Goal: Task Accomplishment & Management: Complete application form

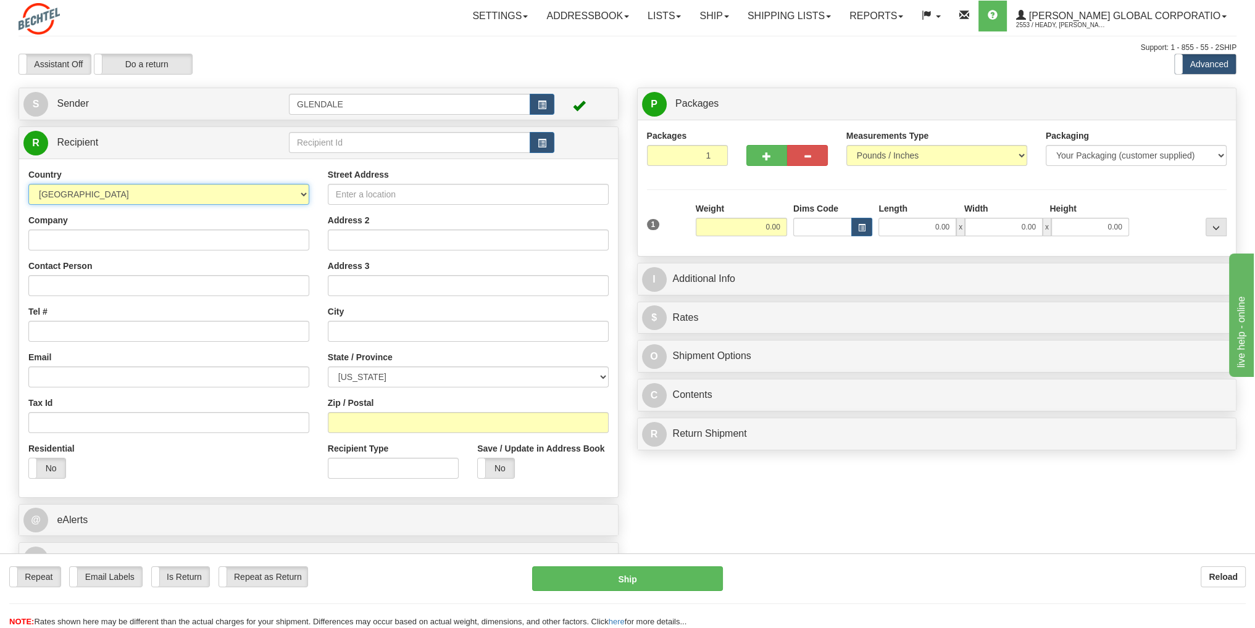
click at [303, 195] on select "[GEOGRAPHIC_DATA] [GEOGRAPHIC_DATA] [GEOGRAPHIC_DATA] [GEOGRAPHIC_DATA] [US_STA…" at bounding box center [168, 194] width 281 height 21
select select "PH"
click at [28, 184] on select "[GEOGRAPHIC_DATA] [GEOGRAPHIC_DATA] [GEOGRAPHIC_DATA] [GEOGRAPHIC_DATA] [US_STA…" at bounding box center [168, 194] width 281 height 21
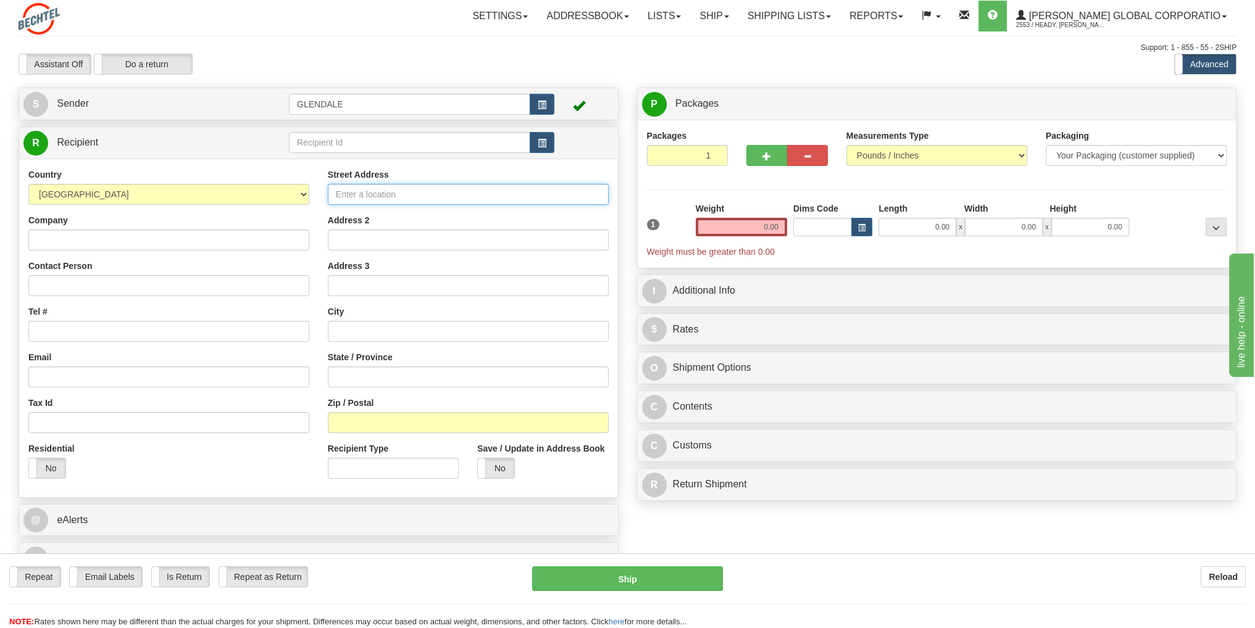
click at [363, 194] on input "Street Address" at bounding box center [468, 194] width 281 height 21
click at [353, 196] on input "Street Address" at bounding box center [468, 194] width 281 height 21
click at [352, 193] on input "Street Address" at bounding box center [468, 194] width 281 height 21
paste input "[PERSON_NAME], Gun-ob"
type input "[PERSON_NAME], Gun-ob"
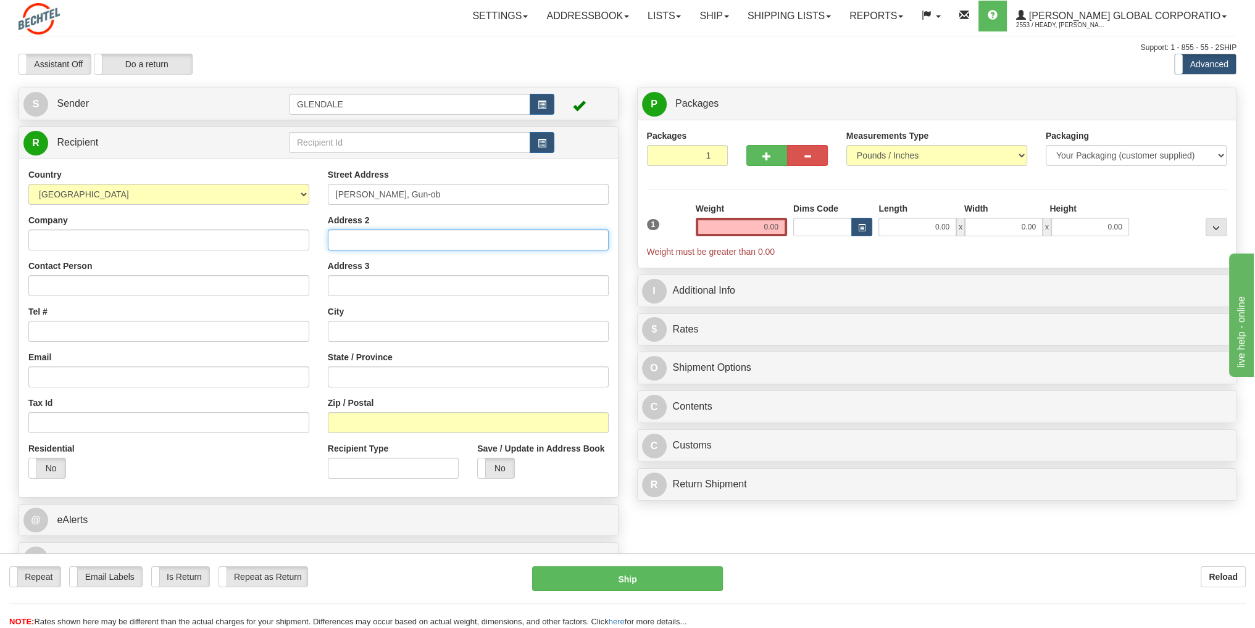
click at [365, 241] on input "Address 2" at bounding box center [468, 240] width 281 height 21
click at [359, 331] on input "text" at bounding box center [468, 331] width 281 height 21
paste input "Lapu-lapu"
type input "Lapu-lapu"
click at [360, 376] on input "State / Province" at bounding box center [468, 377] width 281 height 21
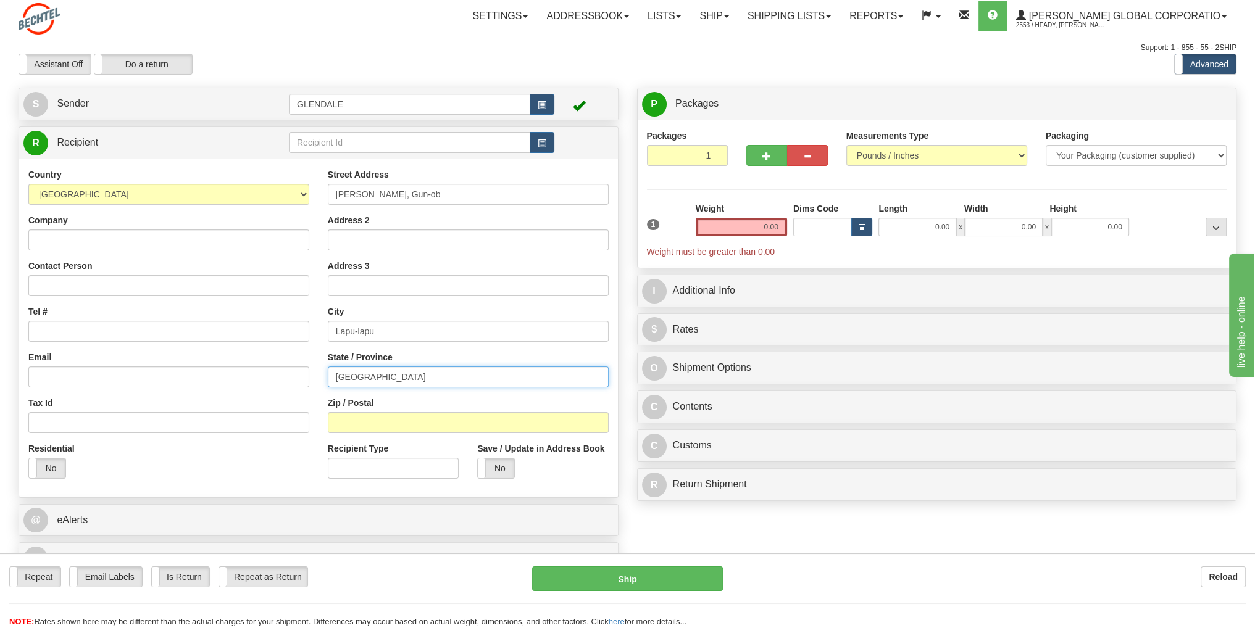
type input "[GEOGRAPHIC_DATA]"
click at [333, 423] on input "Zip / Postal" at bounding box center [468, 422] width 281 height 21
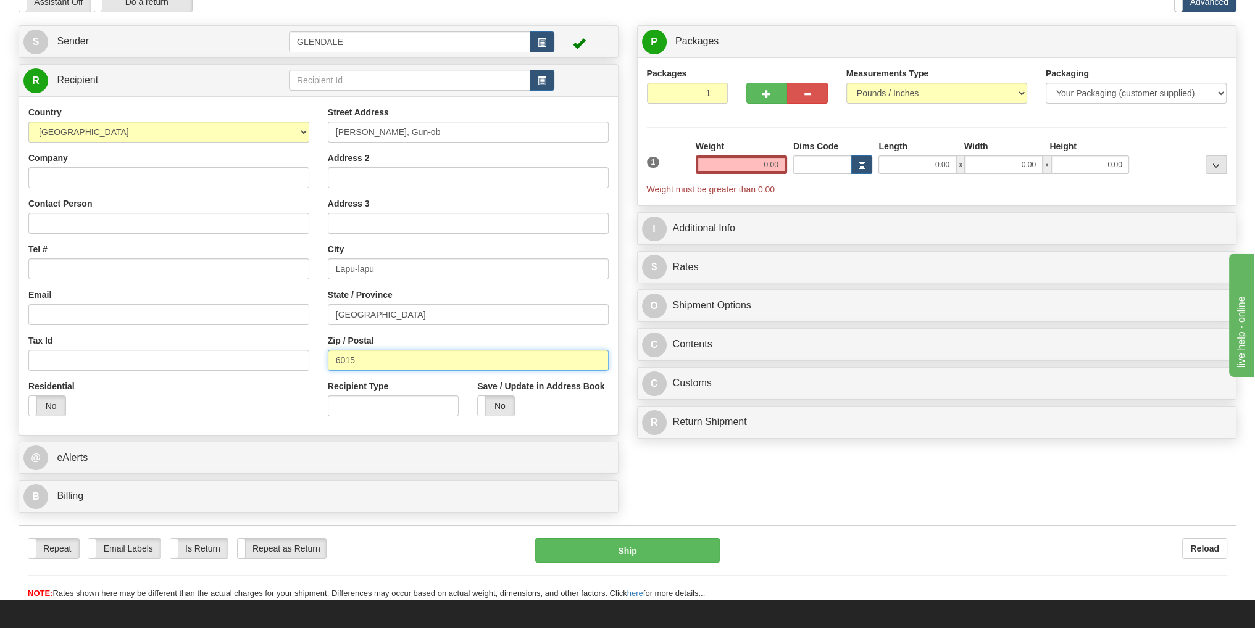
scroll to position [62, 0]
type input "6015"
click at [43, 406] on label "No" at bounding box center [47, 407] width 36 height 20
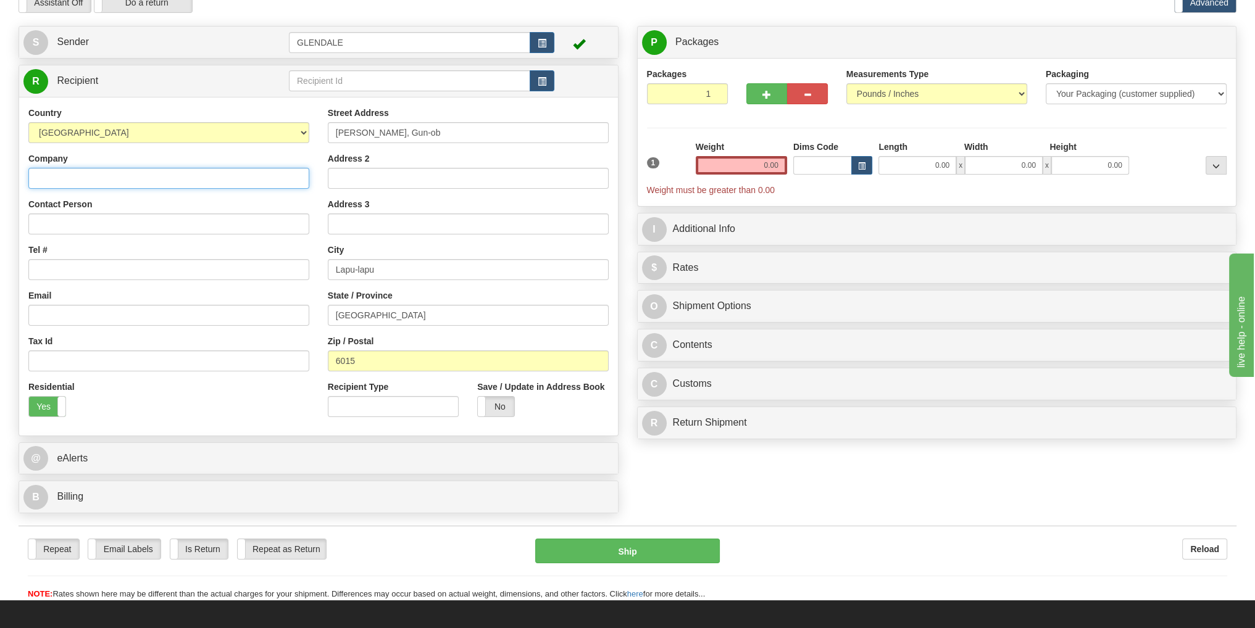
click at [75, 173] on input "Company" at bounding box center [168, 178] width 281 height 21
type input "[PERSON_NAME]"
click at [80, 224] on input "Contact Person" at bounding box center [168, 224] width 281 height 21
type input "[PERSON_NAME]"
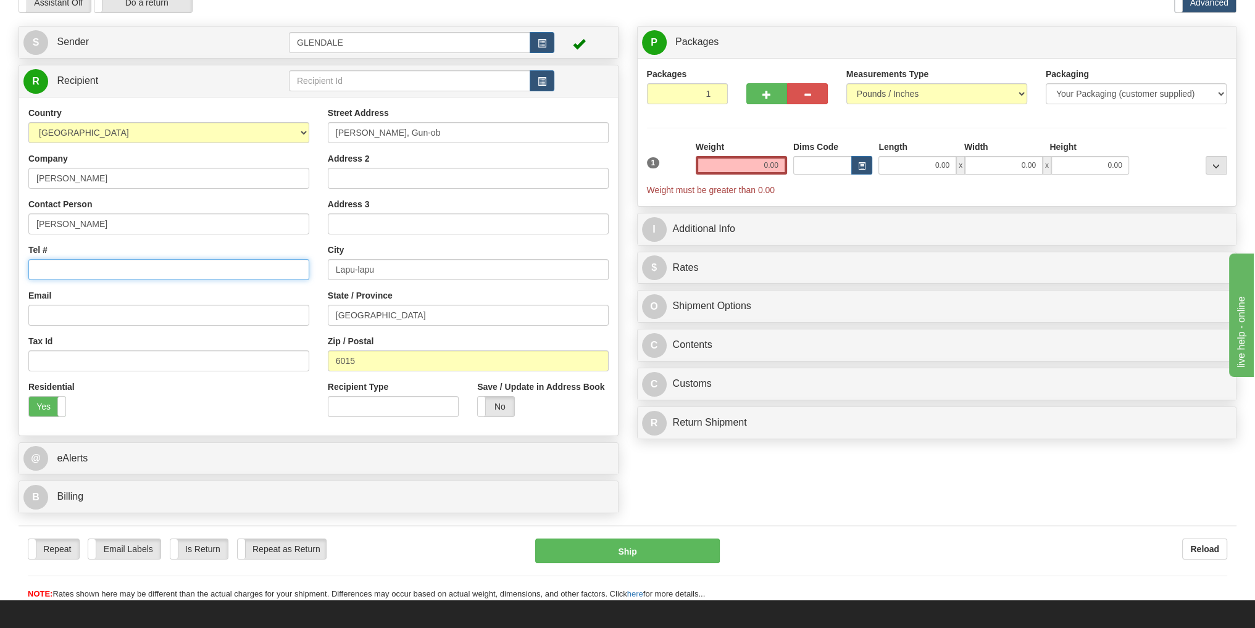
click at [73, 272] on input "Tel #" at bounding box center [168, 269] width 281 height 21
click at [77, 314] on input "Email" at bounding box center [168, 315] width 281 height 21
paste input "[EMAIL_ADDRESS][DOMAIN_NAME]"
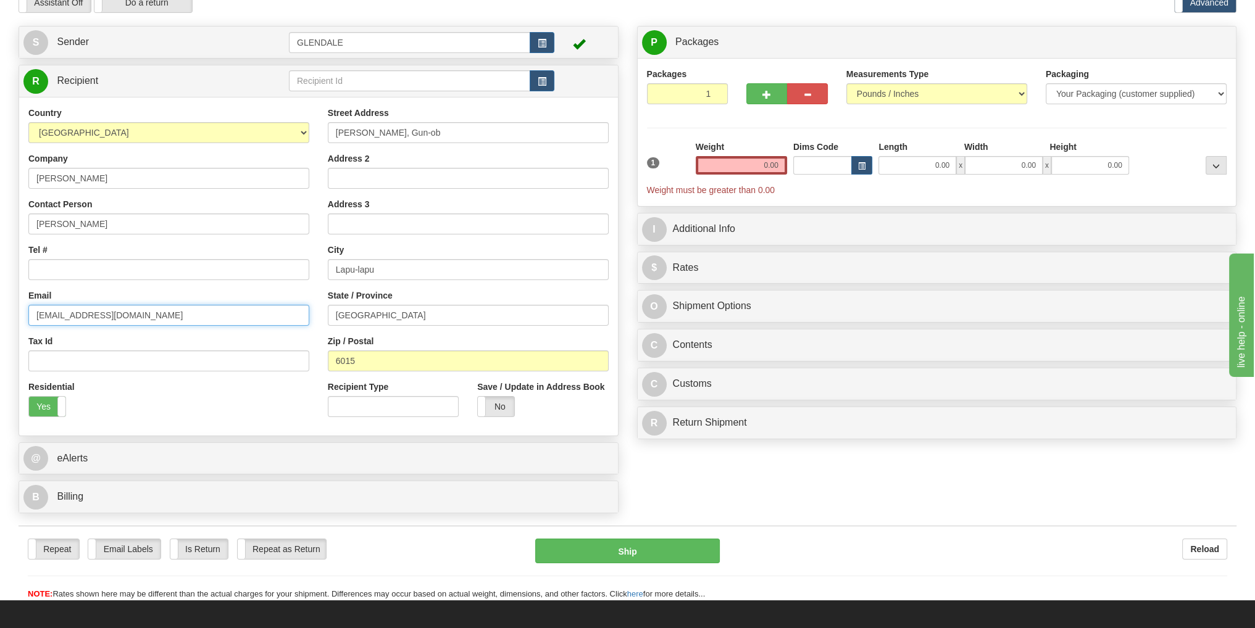
type input "[EMAIL_ADDRESS][DOMAIN_NAME]"
click at [41, 269] on input "Tel #" at bounding box center [168, 269] width 281 height 21
click at [77, 269] on input "Tel #" at bounding box center [168, 269] width 281 height 21
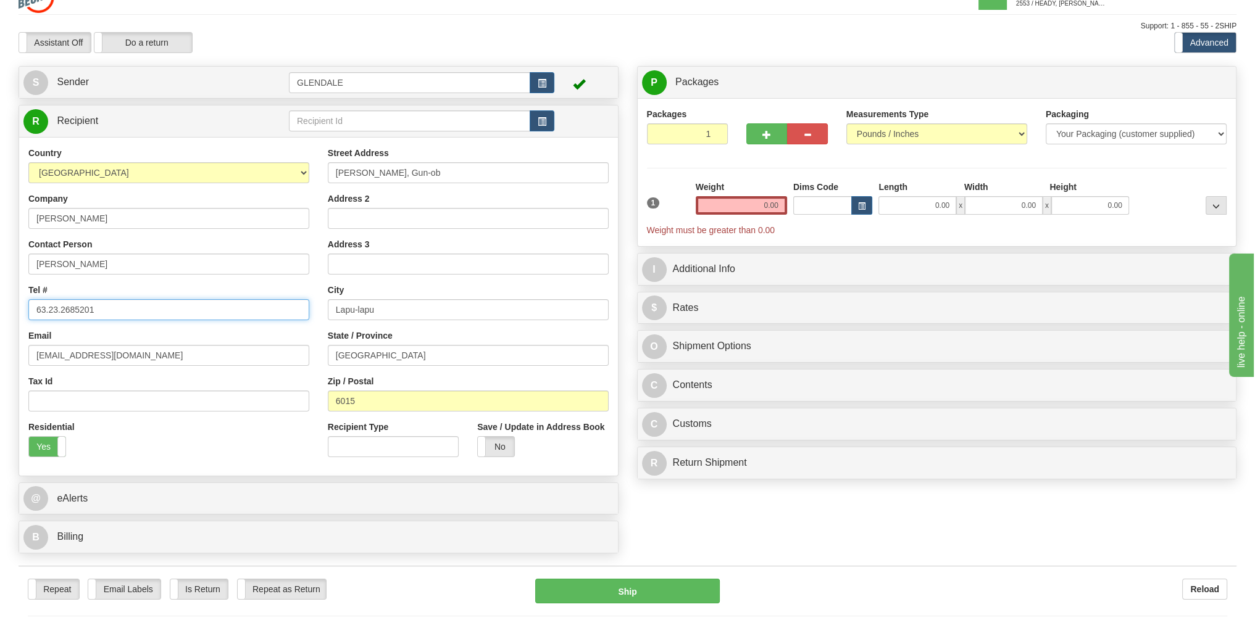
scroll to position [0, 0]
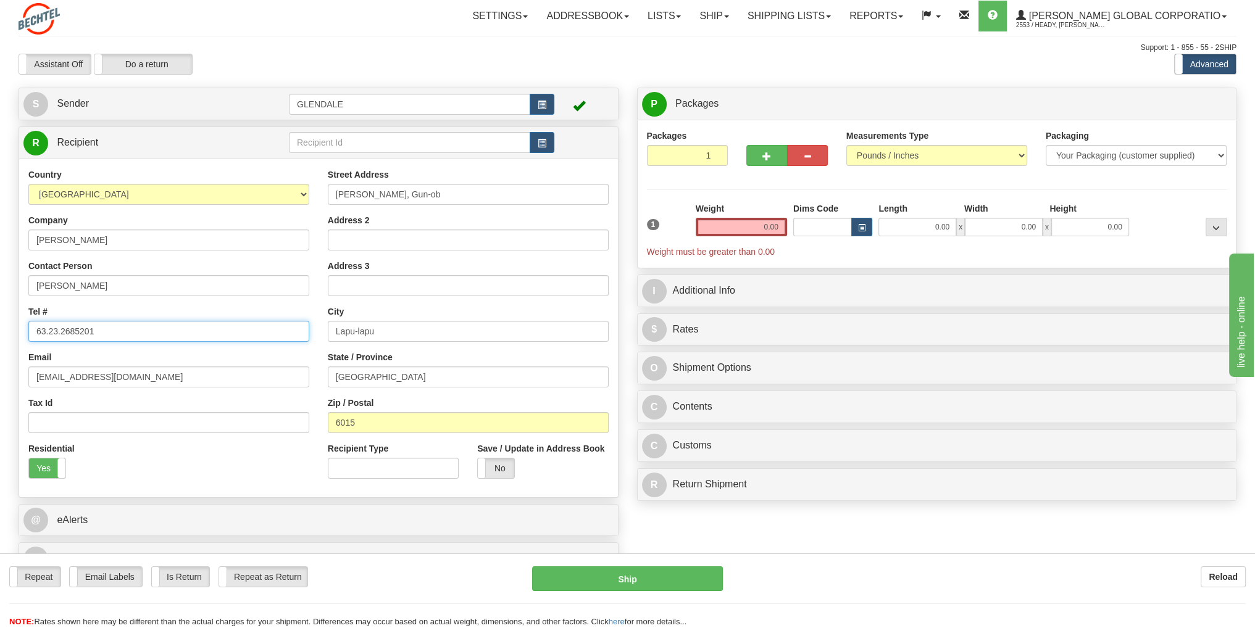
type input "63.23.2685201"
click at [1220, 159] on select "Your Packaging (customer supplied) Envelope (carrier supplied) Pack (carrier su…" at bounding box center [1136, 155] width 181 height 21
select select "2"
click at [1046, 145] on select "Your Packaging (customer supplied) Envelope (carrier supplied) Pack (carrier su…" at bounding box center [1136, 155] width 181 height 21
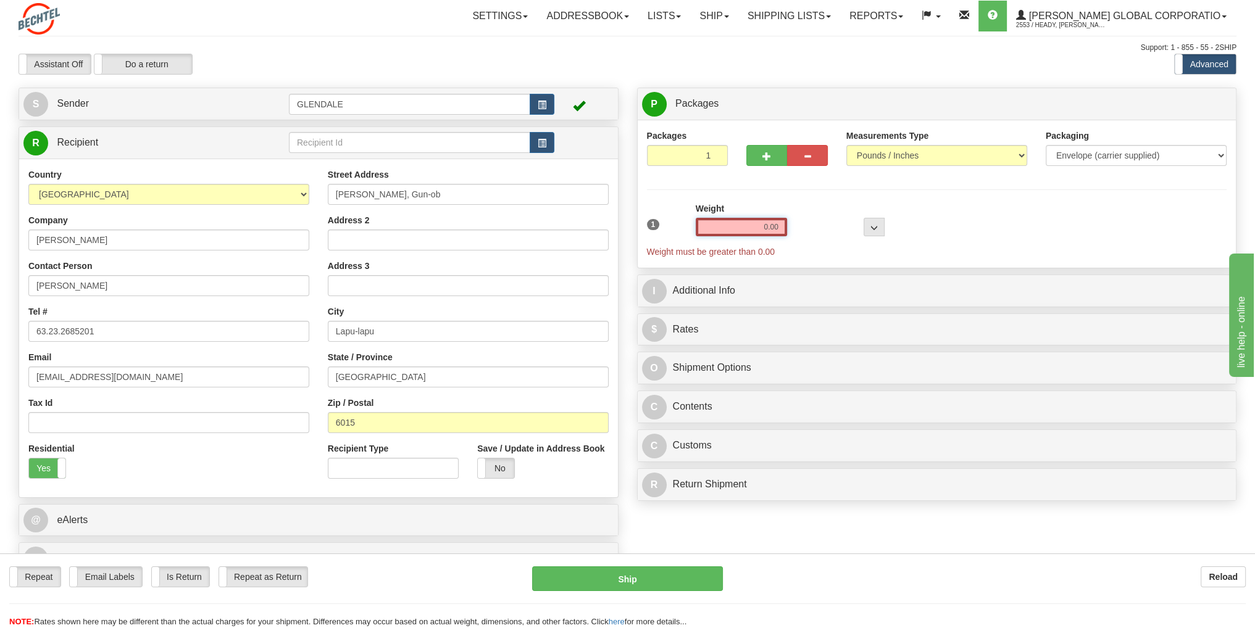
click at [771, 229] on input "0.00" at bounding box center [741, 227] width 91 height 19
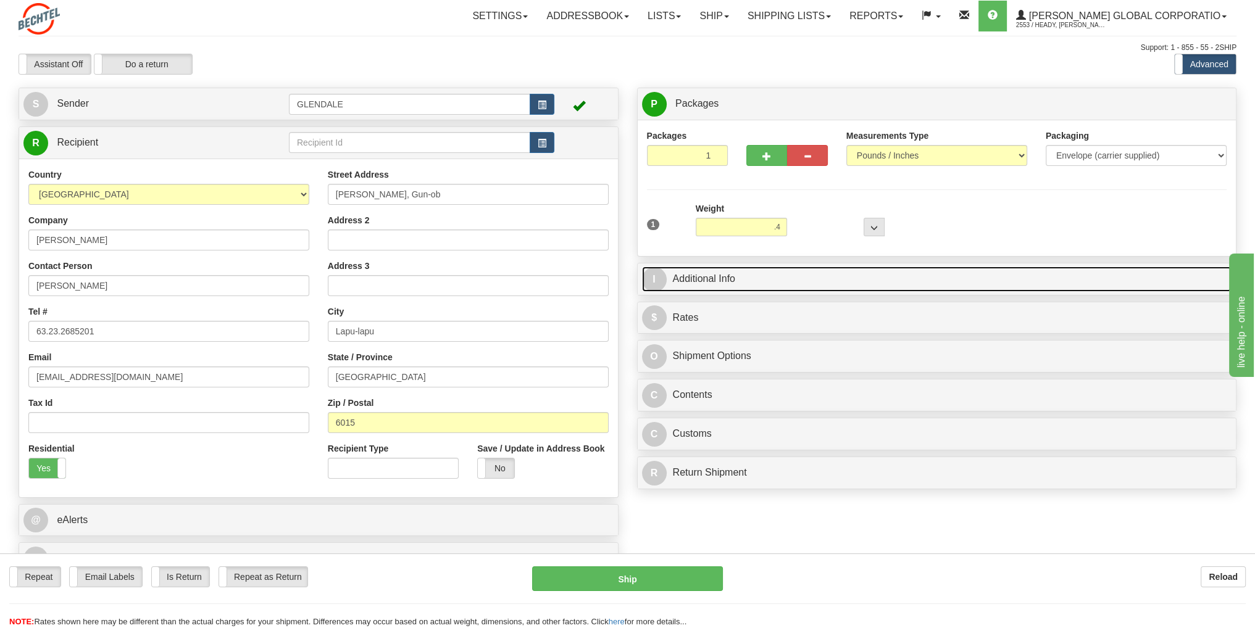
type input "0.40"
click at [698, 278] on link "I Additional Info" at bounding box center [937, 279] width 590 height 25
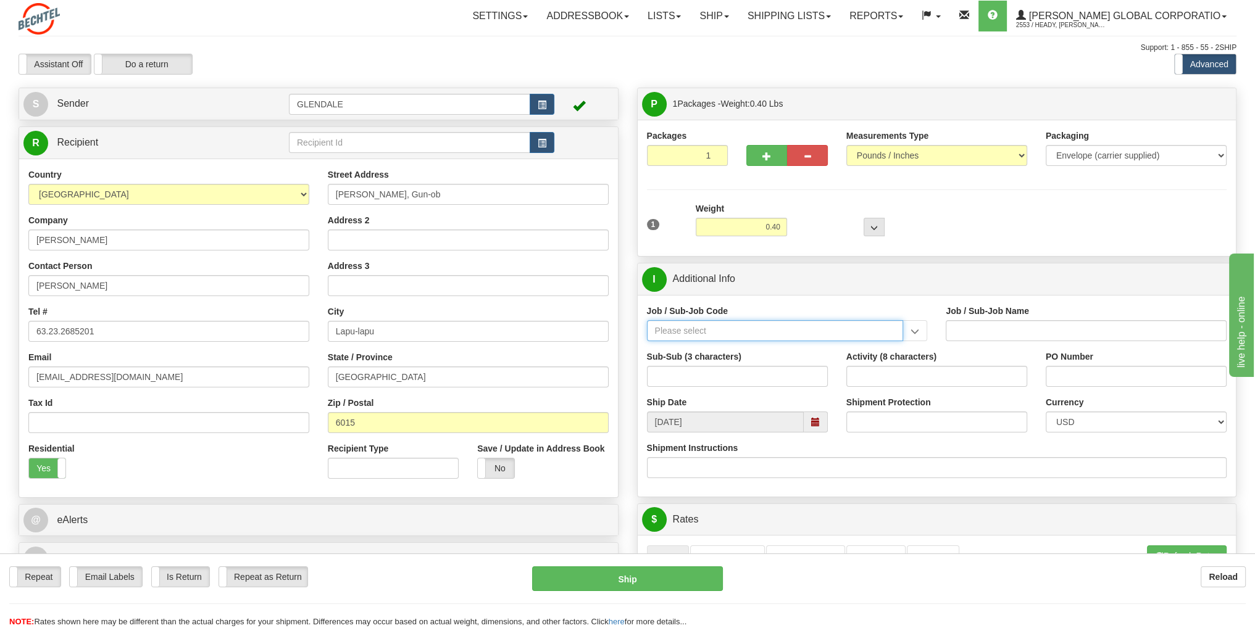
click at [720, 326] on input "Job / Sub-Job Code" at bounding box center [775, 330] width 257 height 21
click at [733, 346] on div "[PHONE_NUMBER]" at bounding box center [772, 350] width 245 height 14
type input "[PHONE_NUMBER]"
type input "Service Awards"
type input "[PHONE_NUMBER]"
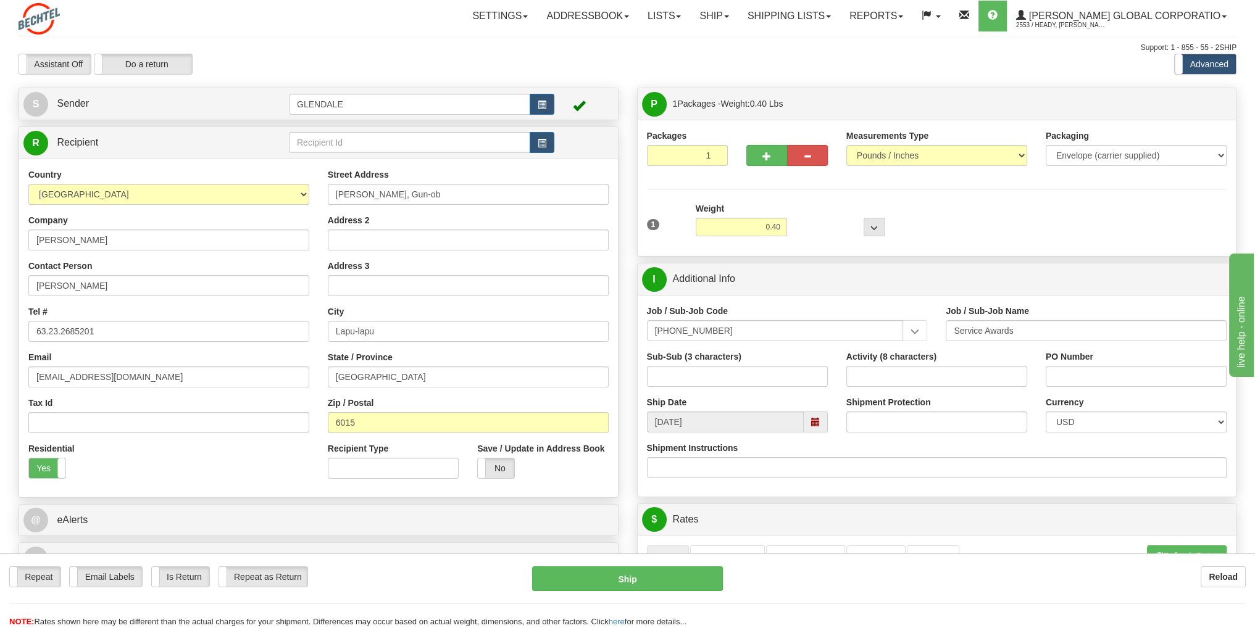
click at [820, 421] on span at bounding box center [816, 422] width 24 height 21
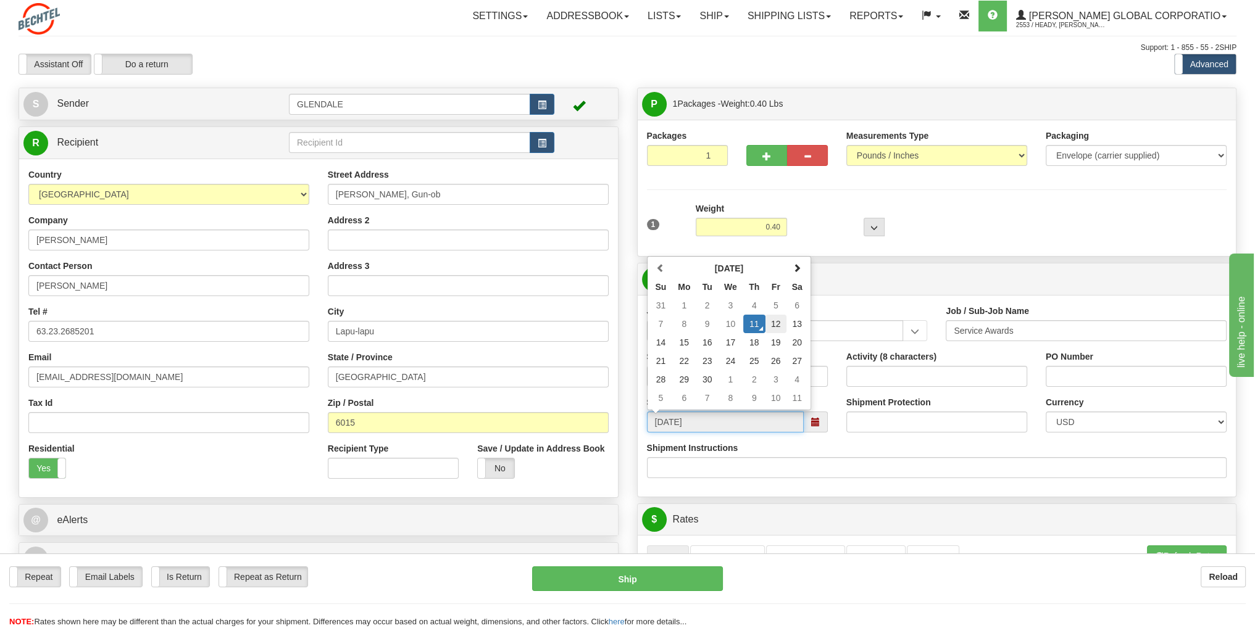
click at [775, 323] on td "12" at bounding box center [775, 324] width 21 height 19
type input "[DATE]"
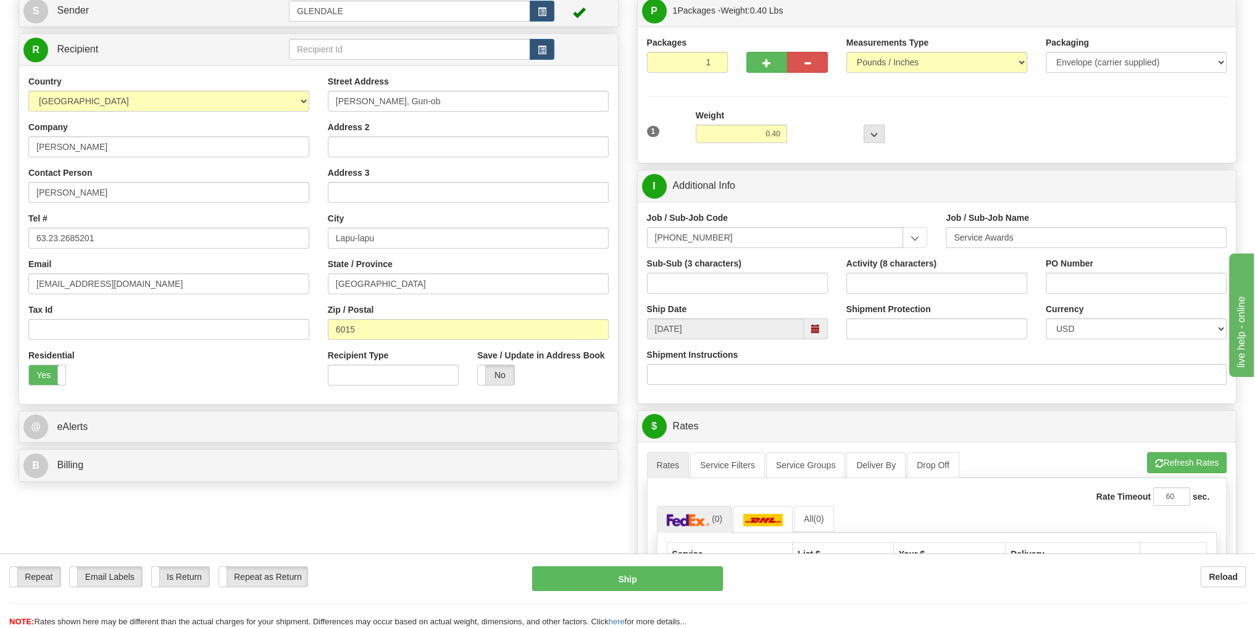
scroll to position [123, 0]
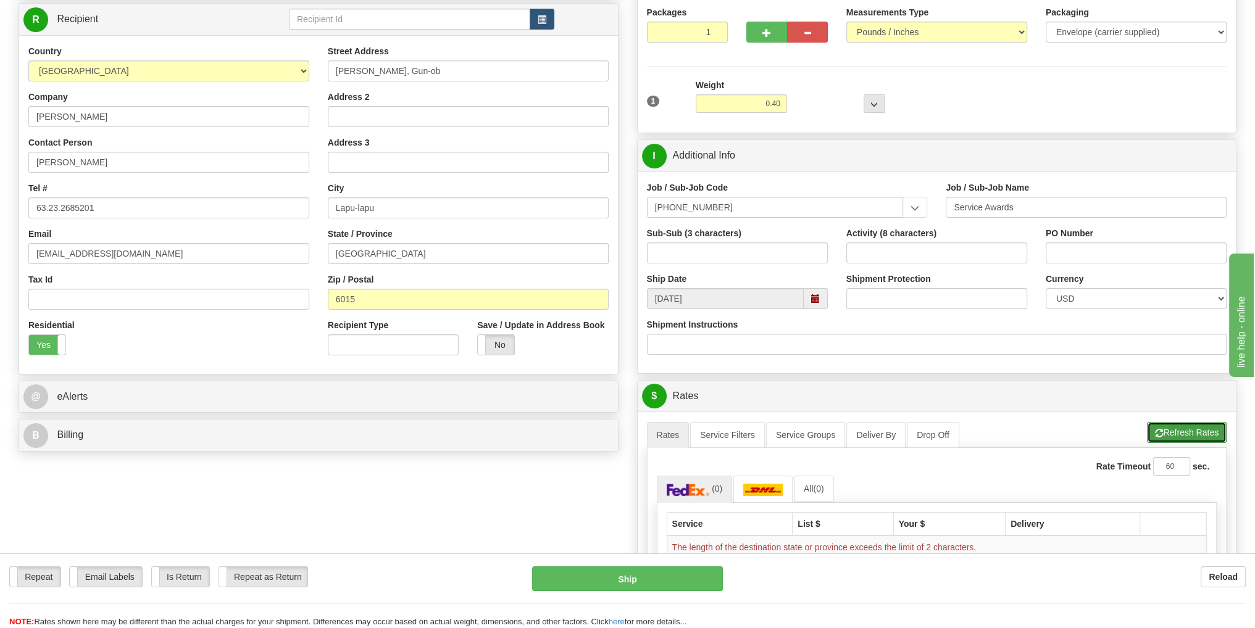
click at [1202, 428] on button "Refresh Rates" at bounding box center [1187, 432] width 80 height 21
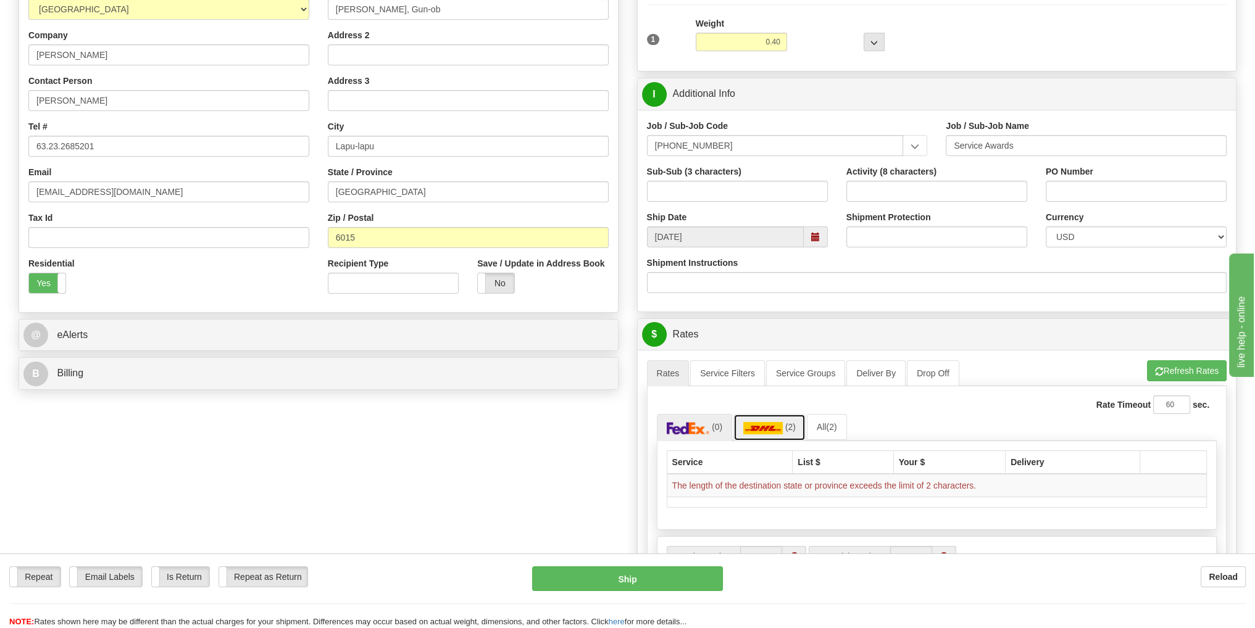
click at [761, 427] on img at bounding box center [763, 428] width 40 height 12
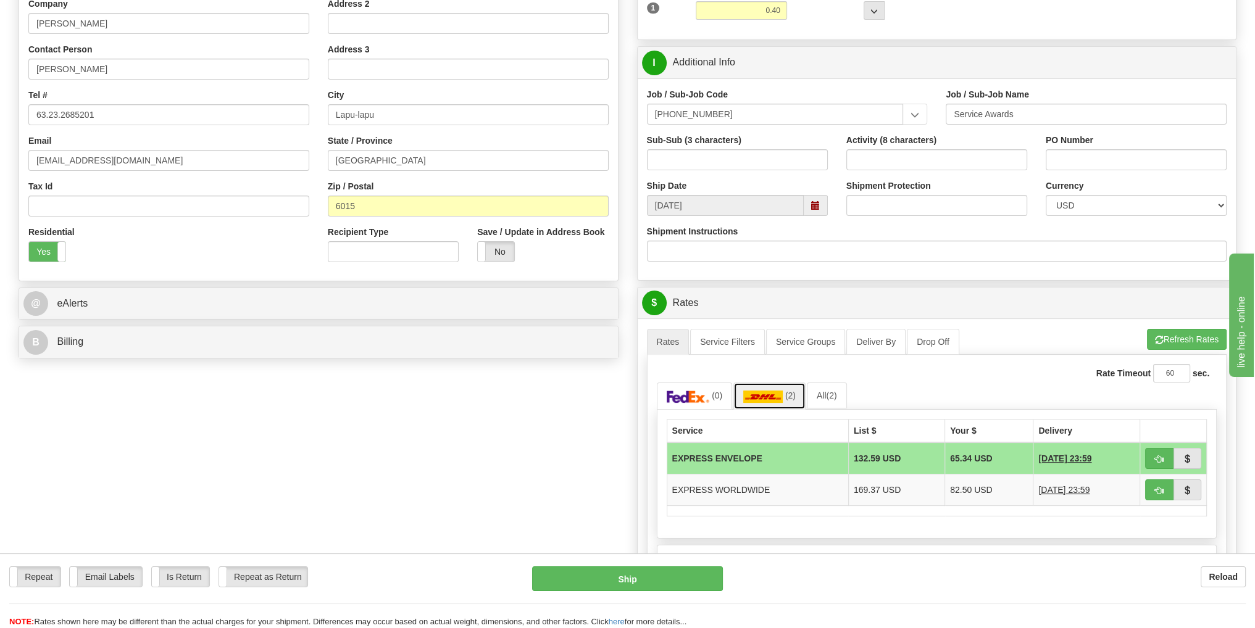
scroll to position [247, 0]
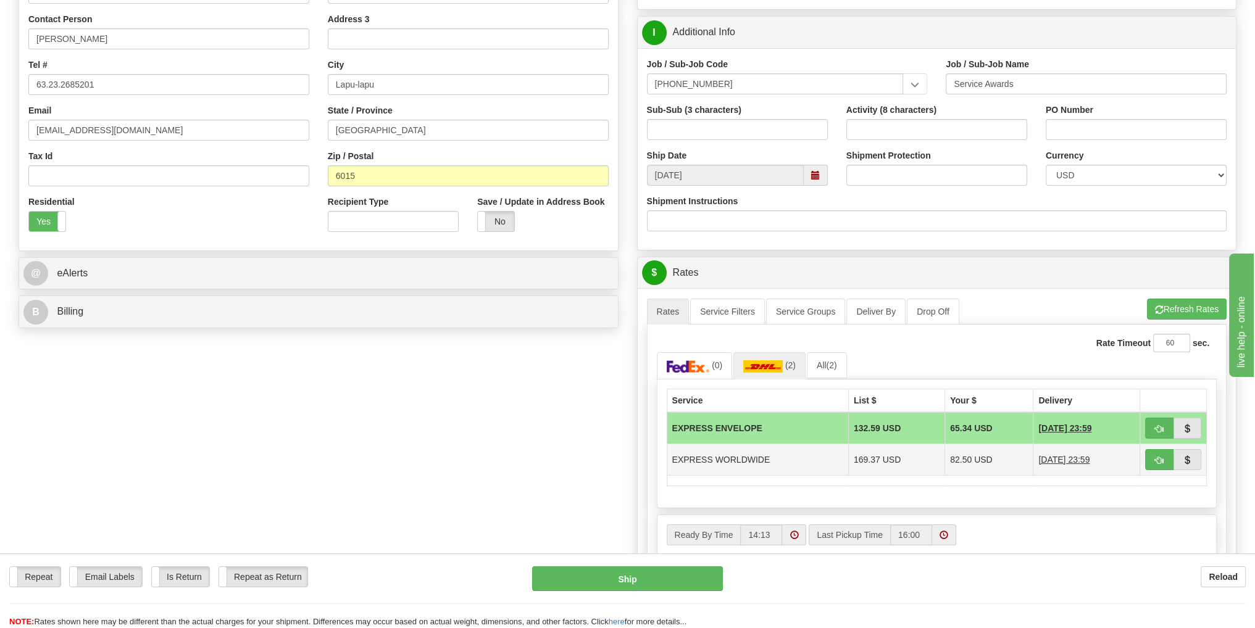
click at [742, 461] on td "EXPRESS WORLDWIDE" at bounding box center [757, 459] width 181 height 31
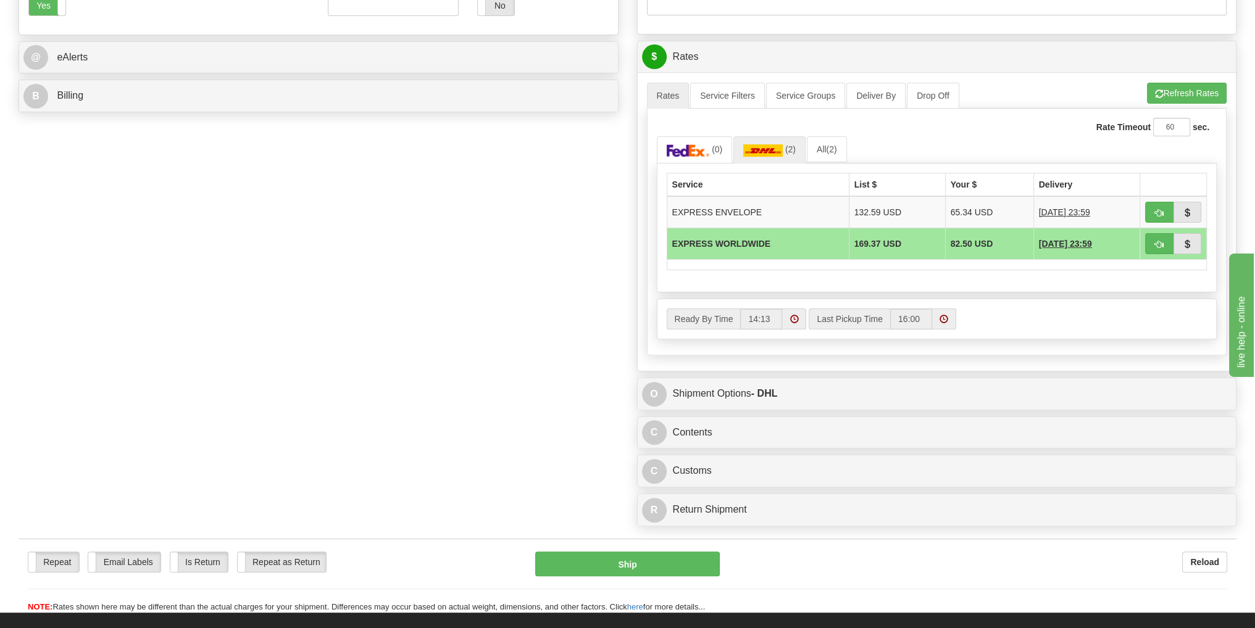
scroll to position [494, 0]
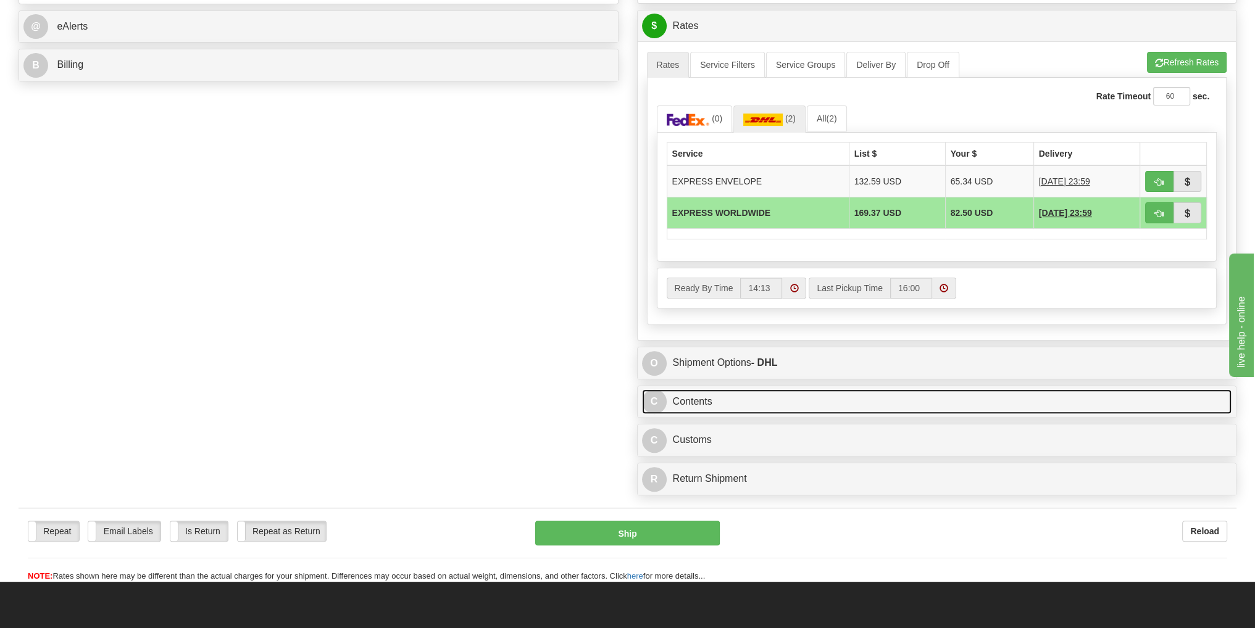
click at [704, 398] on link "C Contents" at bounding box center [937, 401] width 590 height 25
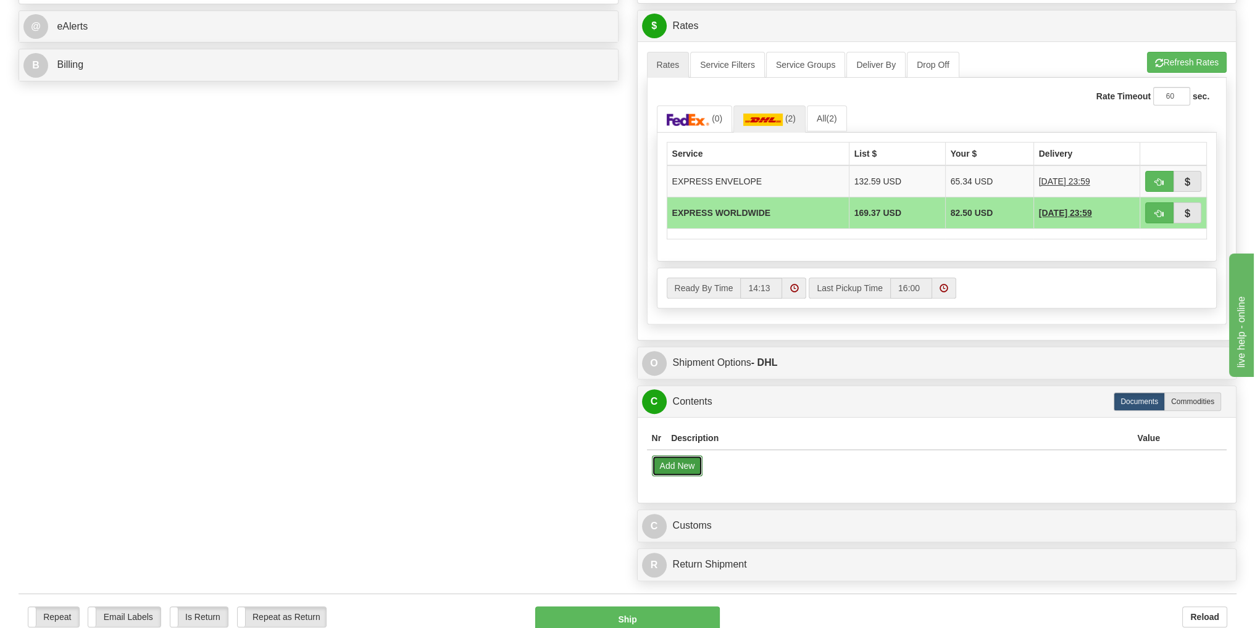
click at [688, 467] on button "Add New" at bounding box center [677, 466] width 51 height 21
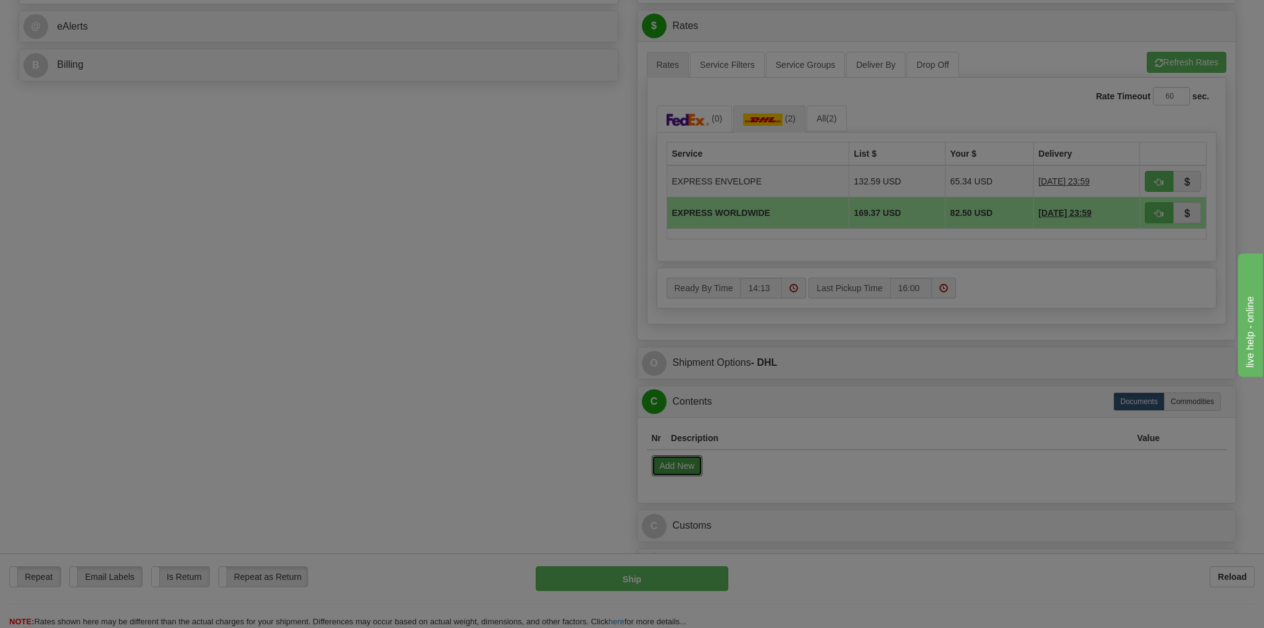
select select "US"
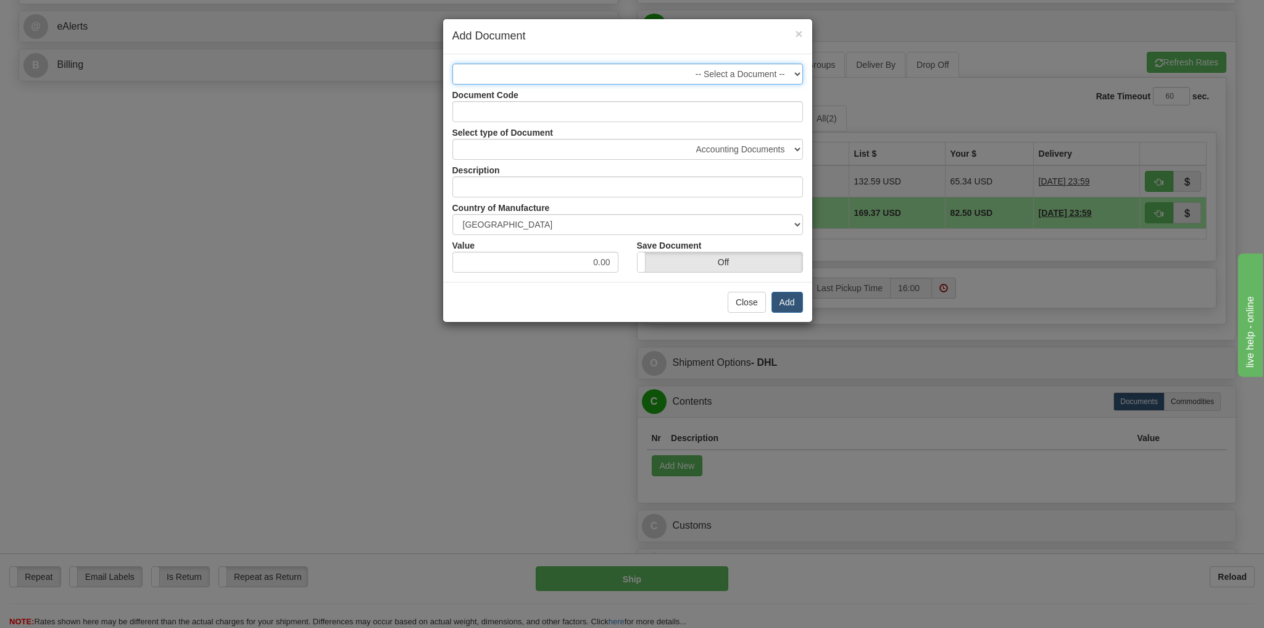
click at [783, 75] on select "-- Select a Document --" at bounding box center [627, 74] width 351 height 21
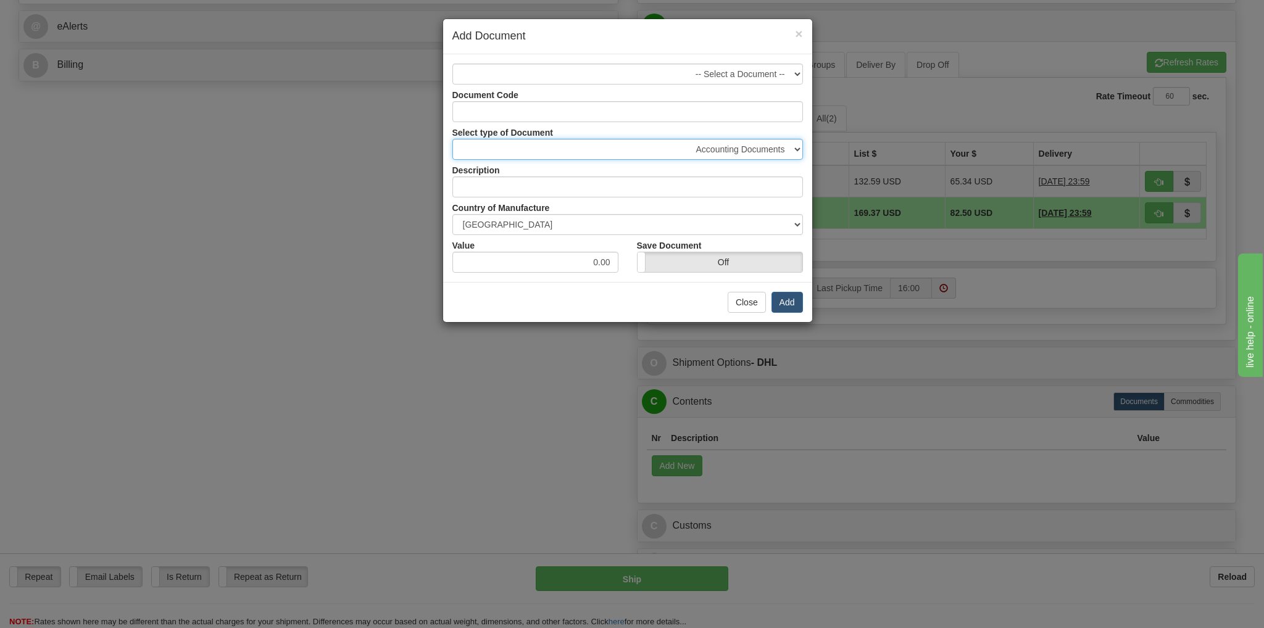
click at [798, 149] on select "Accounting Documents Analysis Reports Applications (Completed) Bank Statements …" at bounding box center [627, 149] width 351 height 21
select select "32"
click at [452, 139] on select "Accounting Documents Analysis Reports Applications (Completed) Bank Statements …" at bounding box center [627, 149] width 351 height 21
type input "Letters and Cards"
click at [788, 299] on button "Add" at bounding box center [787, 302] width 31 height 21
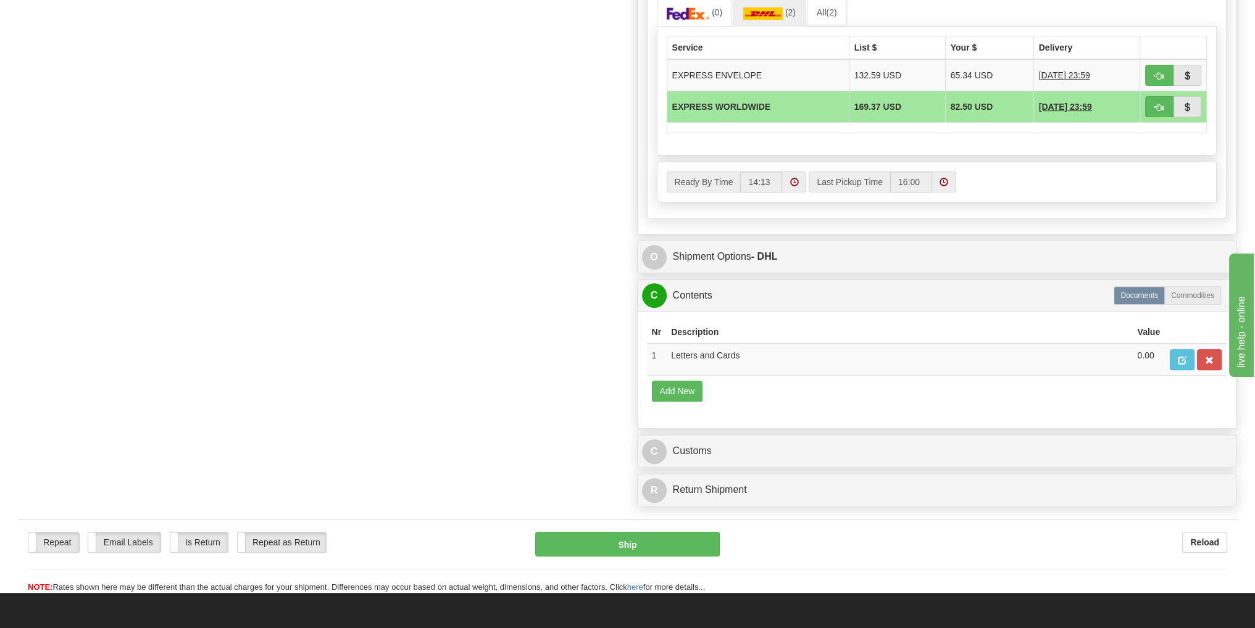
scroll to position [617, 0]
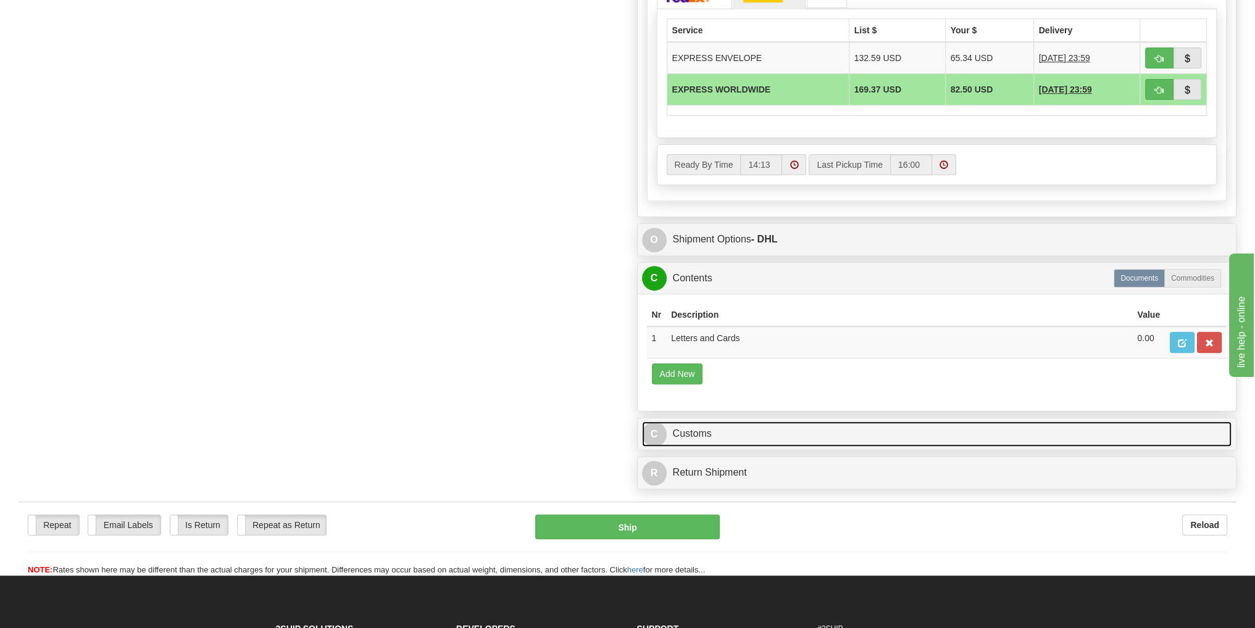
click at [699, 433] on link "C Customs" at bounding box center [937, 434] width 590 height 25
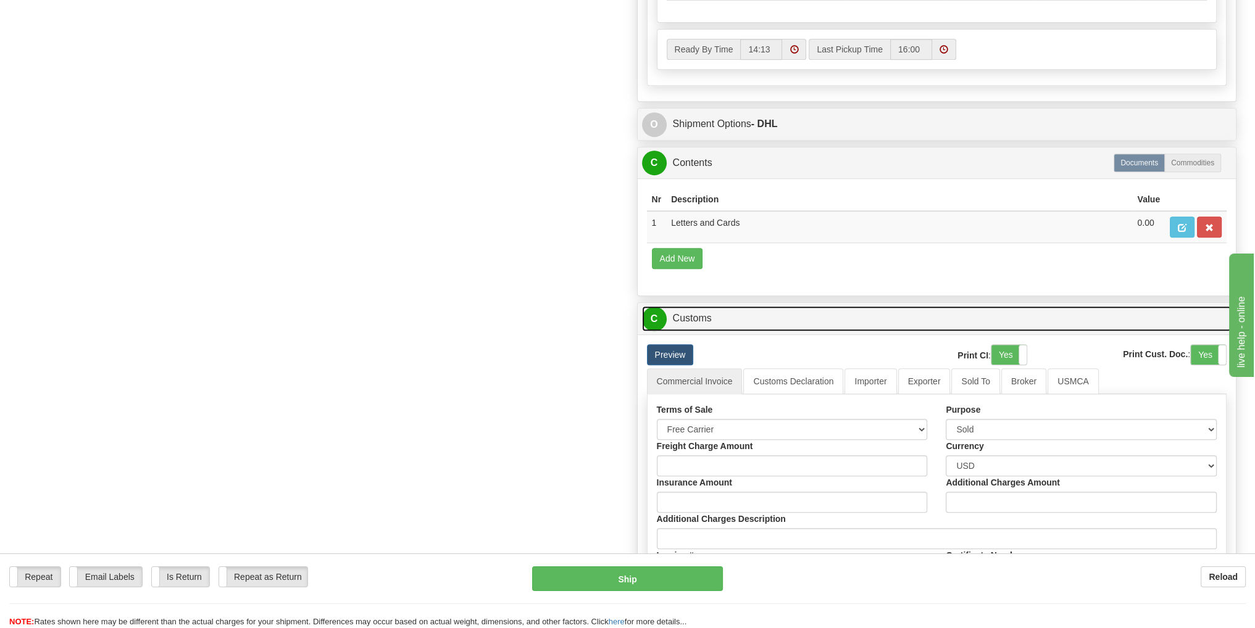
scroll to position [741, 0]
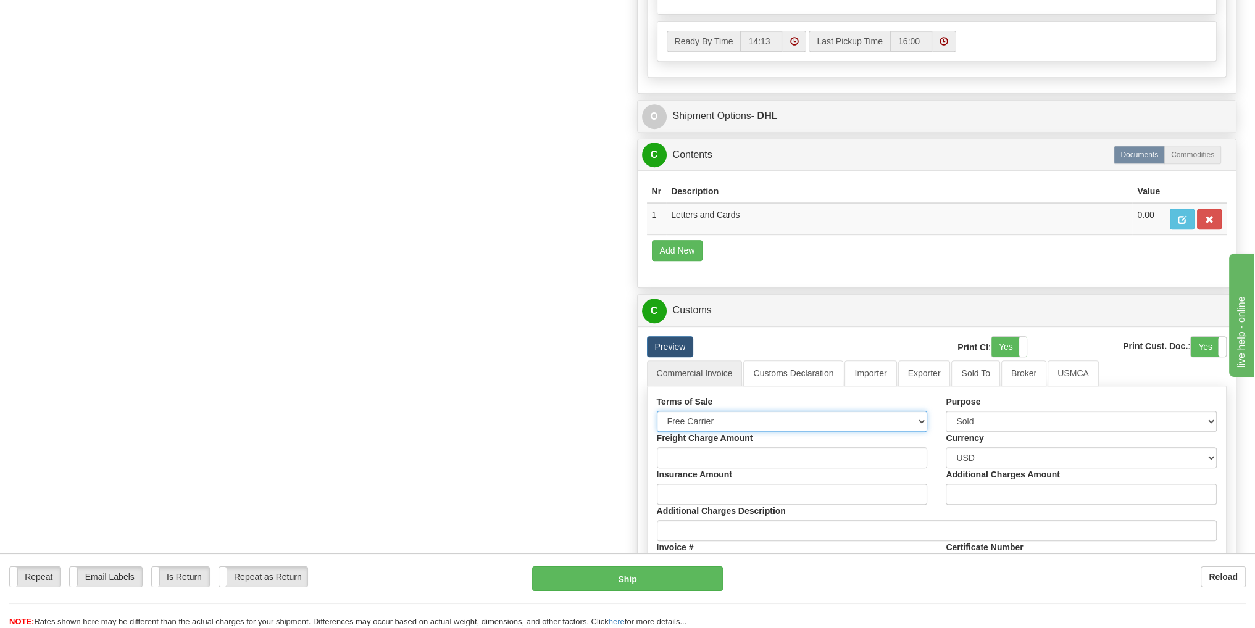
click at [923, 418] on select "Free Carrier Free On Board Ex Works Delivered Duty Unpaid Delivered Duty Paid C…" at bounding box center [792, 421] width 271 height 21
select select "6"
click at [657, 411] on select "Free Carrier Free On Board Ex Works Delivered Duty Unpaid Delivered Duty Paid C…" at bounding box center [792, 421] width 271 height 21
click at [1151, 418] on select "Sold Not Sold Gift Sample Repair and Return Personal Effects Merchandise Danger…" at bounding box center [1081, 421] width 271 height 21
select select "3"
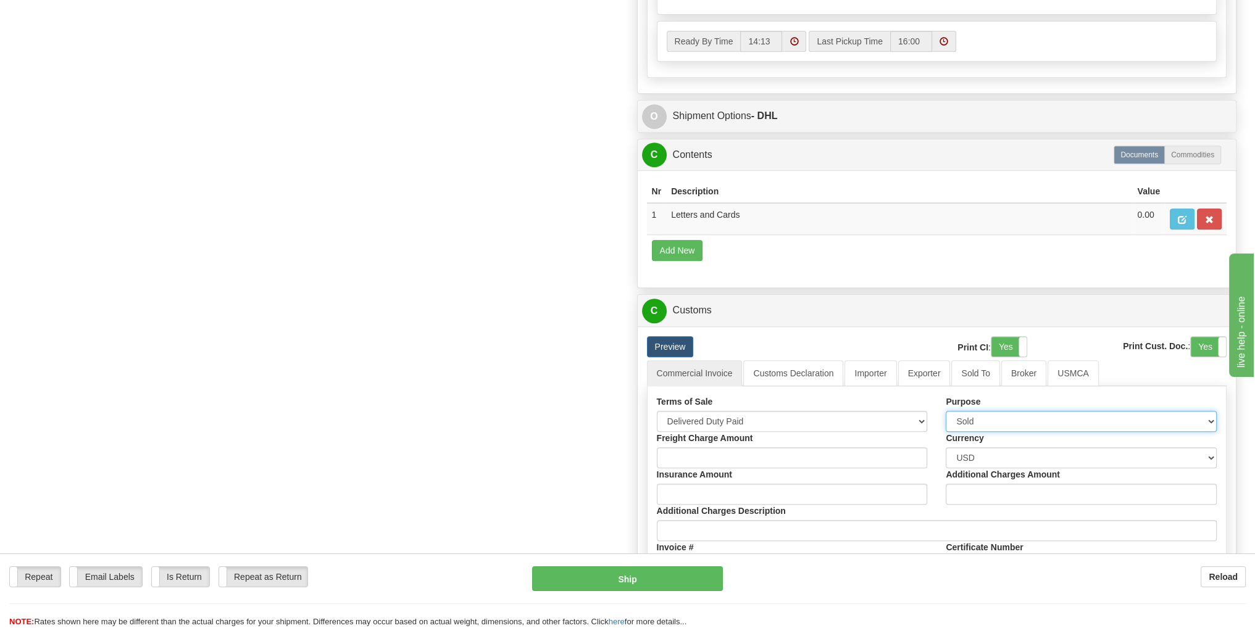
click at [946, 411] on select "Sold Not Sold Gift Sample Repair and Return Personal Effects Merchandise Danger…" at bounding box center [1081, 421] width 271 height 21
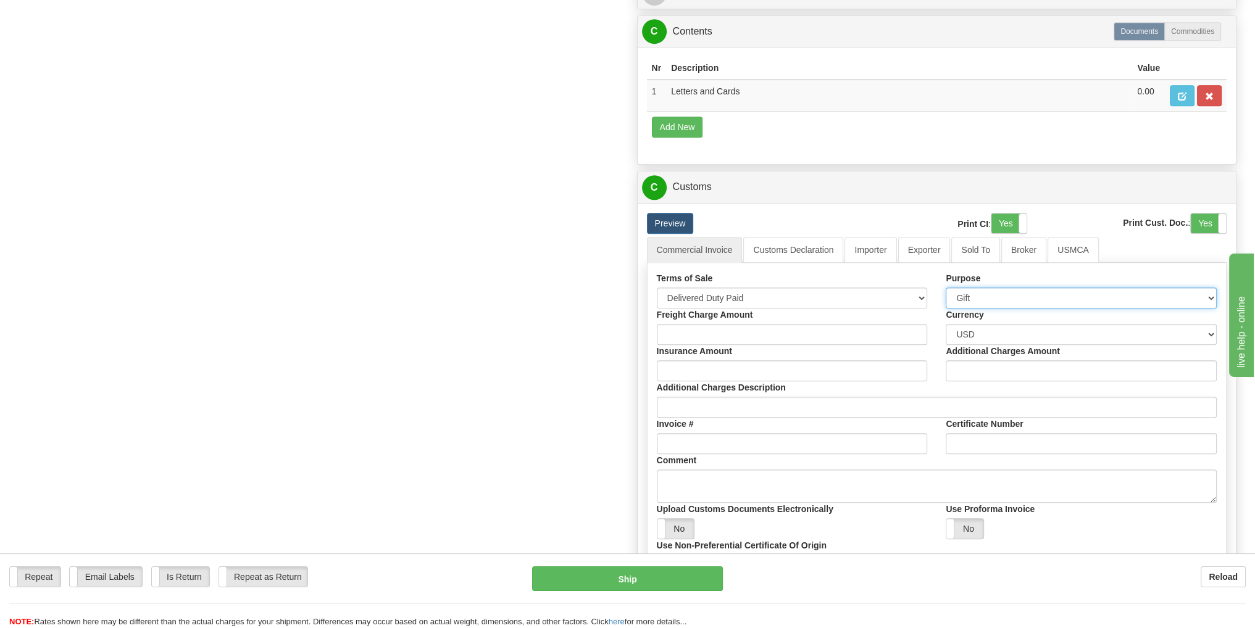
scroll to position [926, 0]
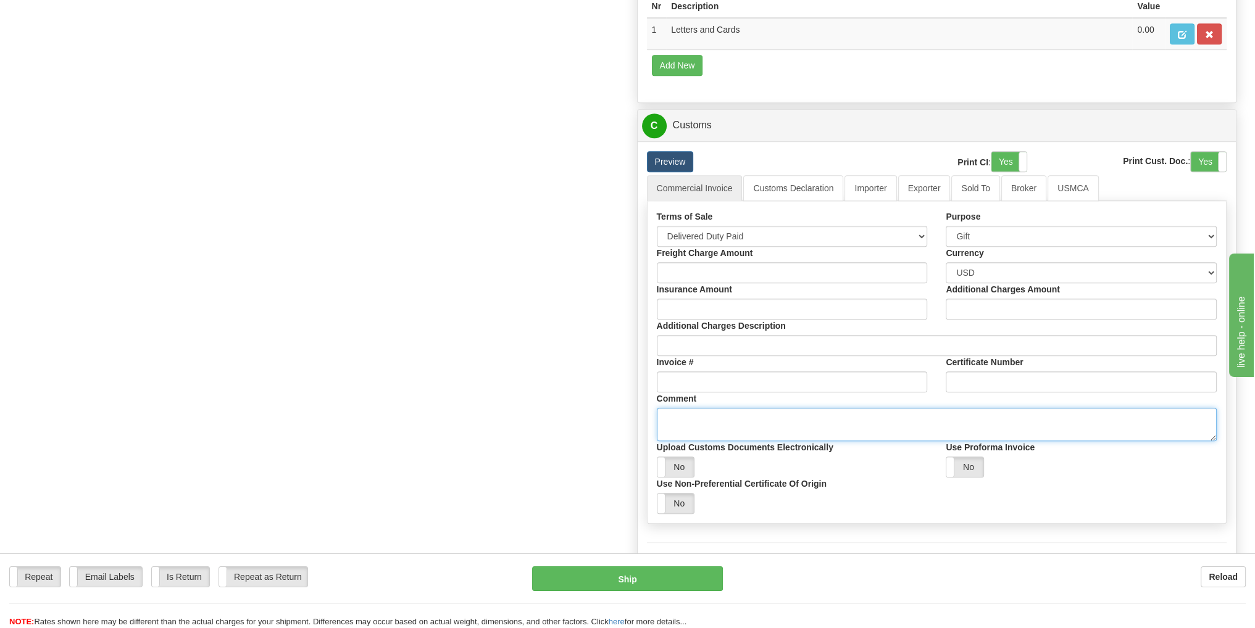
click at [704, 418] on textarea "Comment" at bounding box center [937, 424] width 560 height 33
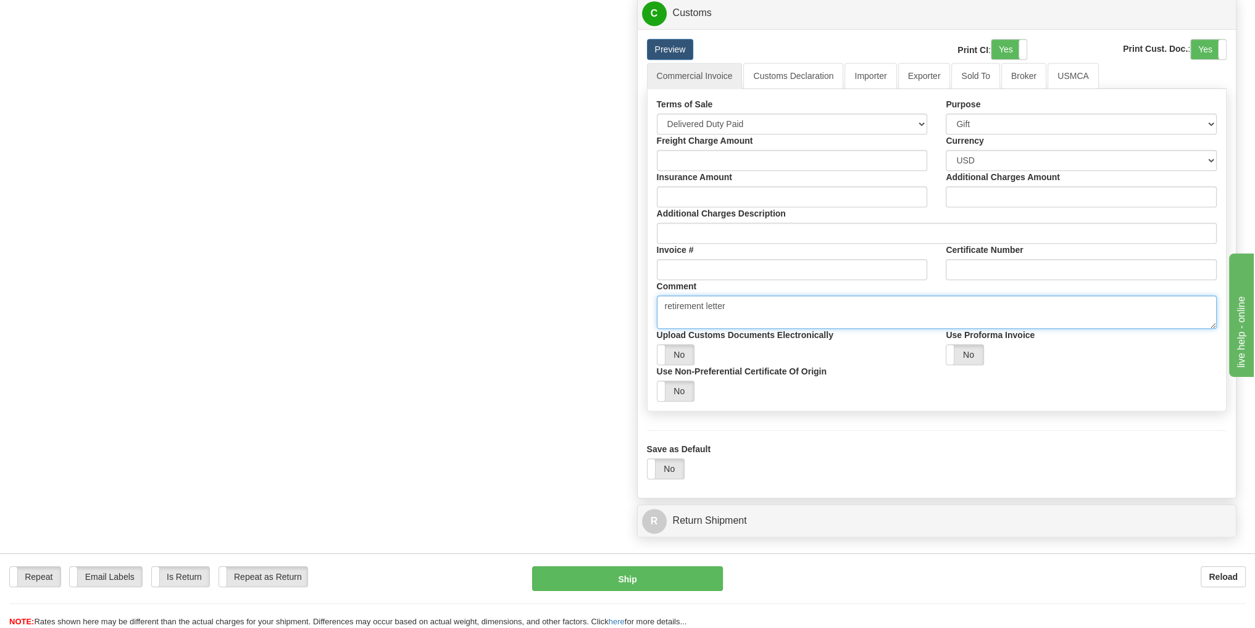
scroll to position [1049, 0]
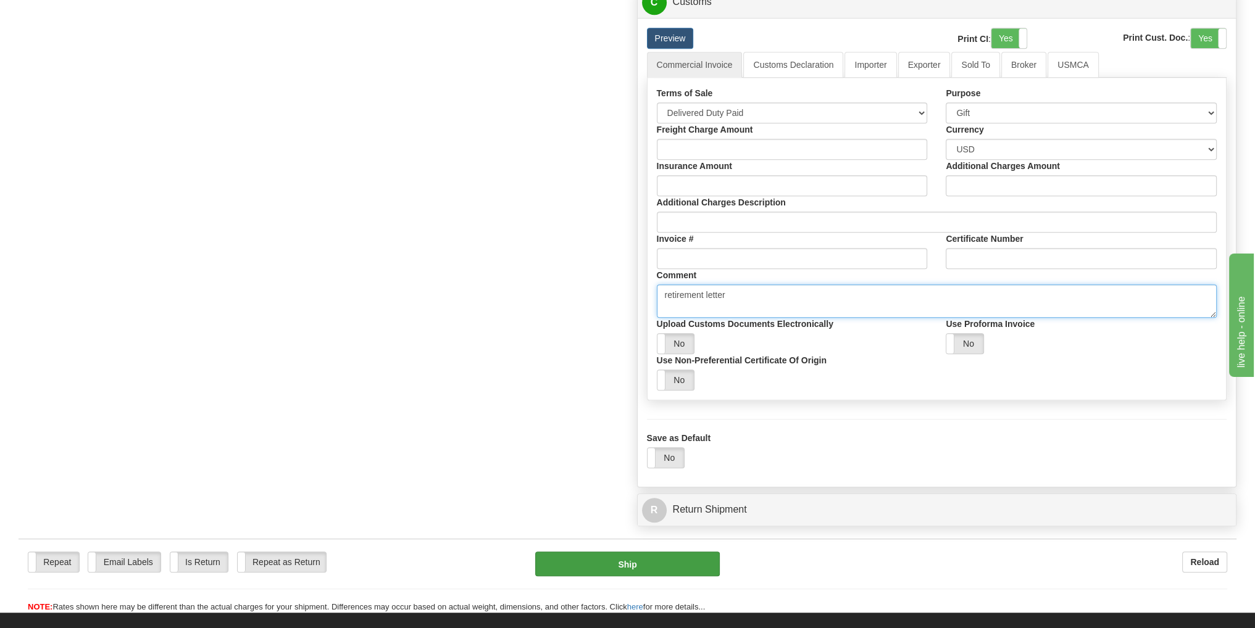
type textarea "retirement letter"
click at [679, 562] on button "Ship" at bounding box center [627, 564] width 185 height 25
type input "D"
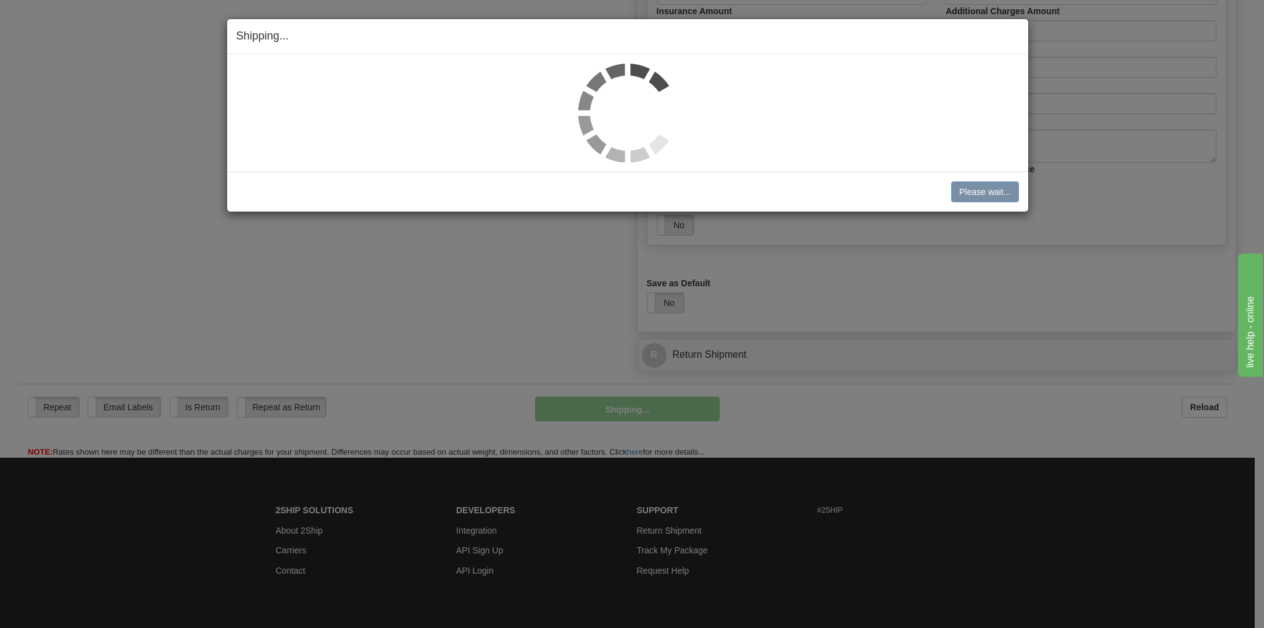
scroll to position [754, 0]
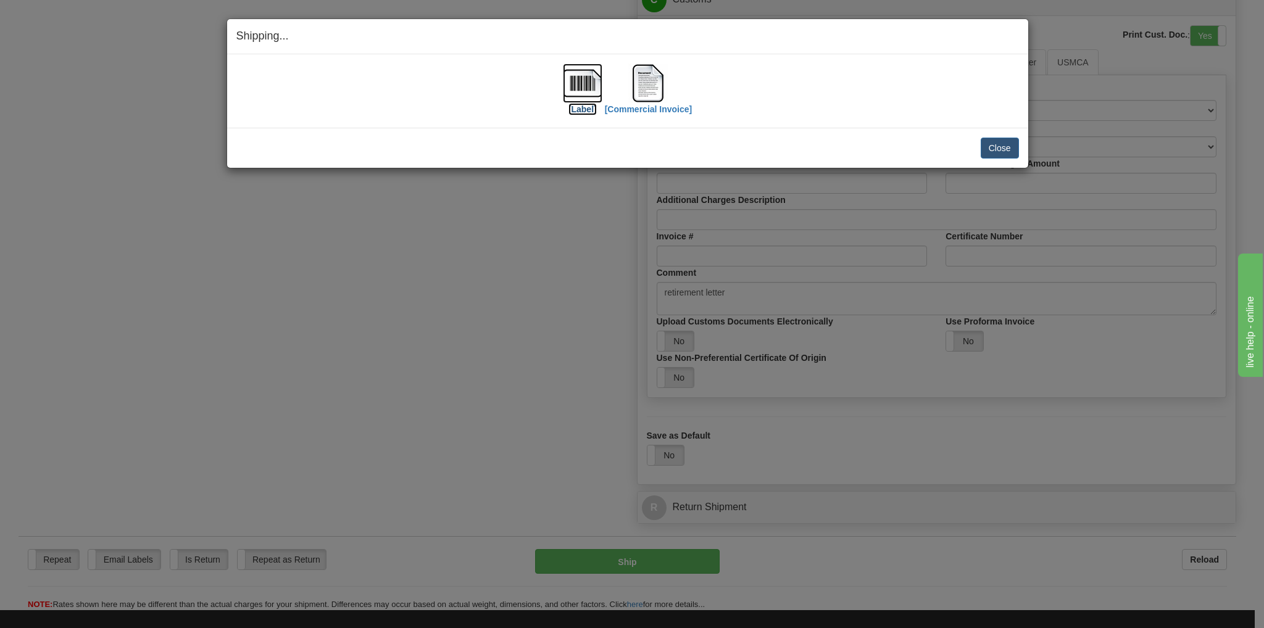
click at [586, 96] on img at bounding box center [583, 84] width 40 height 40
click at [651, 84] on img at bounding box center [648, 84] width 40 height 40
click at [999, 149] on button "Close" at bounding box center [1000, 148] width 38 height 21
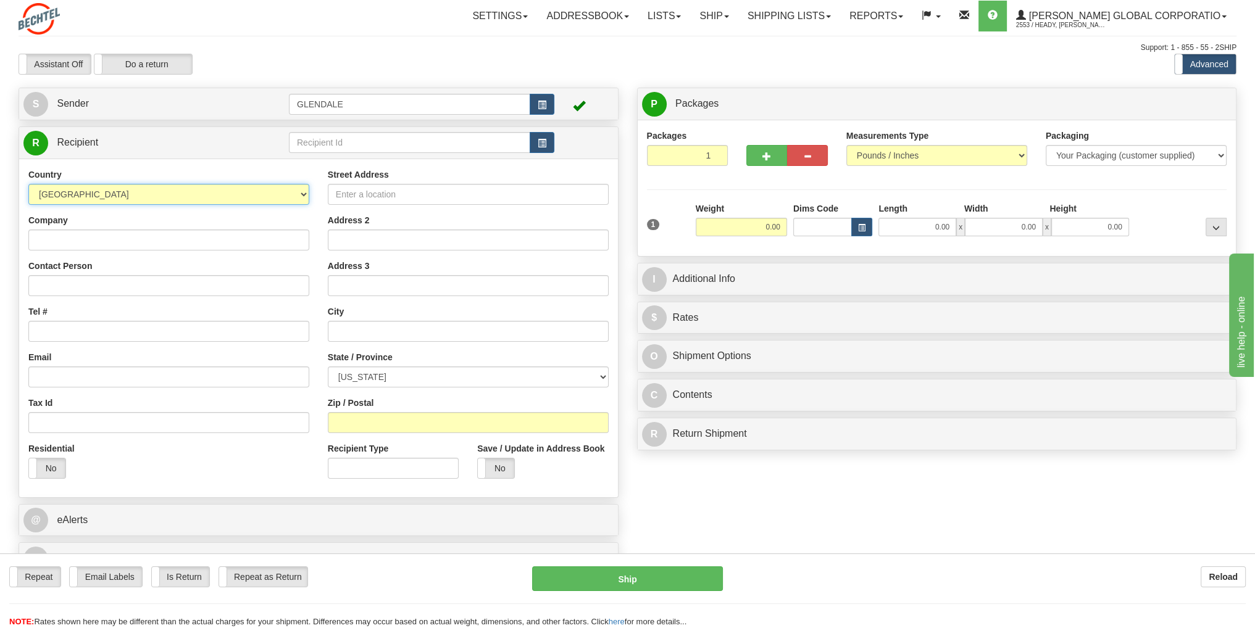
click at [298, 196] on select "[GEOGRAPHIC_DATA] [GEOGRAPHIC_DATA] [GEOGRAPHIC_DATA] [GEOGRAPHIC_DATA] [US_STA…" at bounding box center [168, 194] width 281 height 21
select select "GB"
click at [28, 184] on select "[GEOGRAPHIC_DATA] [GEOGRAPHIC_DATA] [GEOGRAPHIC_DATA] [GEOGRAPHIC_DATA] [US_STA…" at bounding box center [168, 194] width 281 height 21
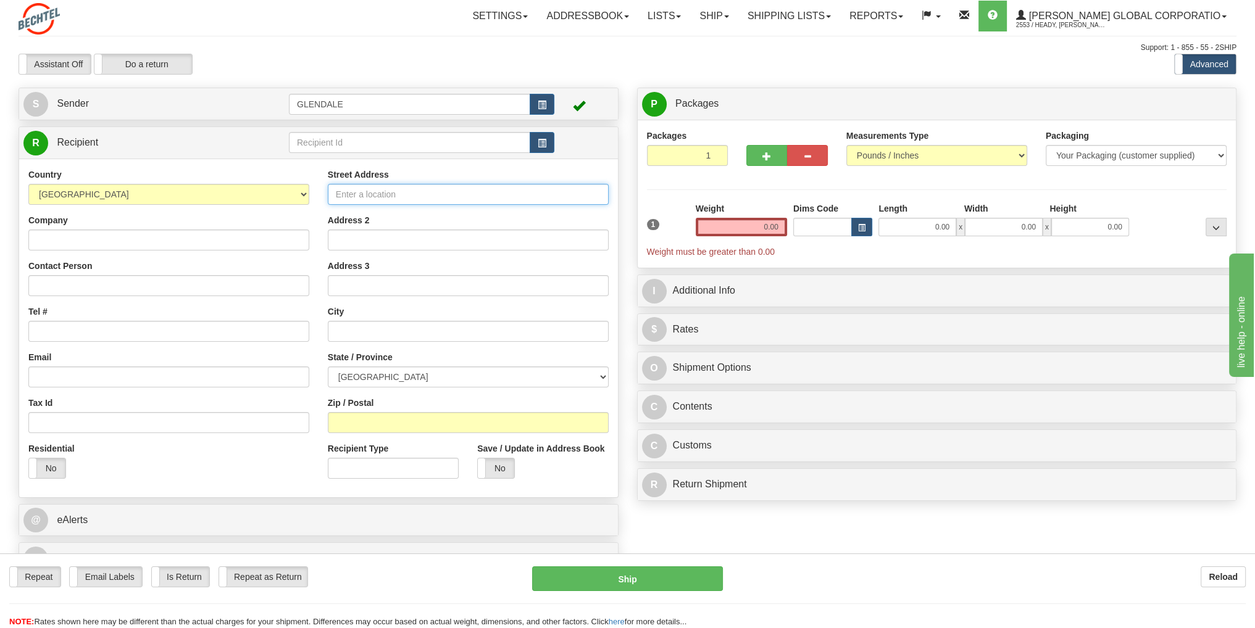
click at [372, 193] on input "Street Address" at bounding box center [468, 194] width 281 height 21
click at [450, 198] on input "Street Address" at bounding box center [468, 194] width 281 height 21
type input "7 Roke Road"
click at [360, 327] on input "text" at bounding box center [468, 331] width 281 height 21
type input "Kenley"
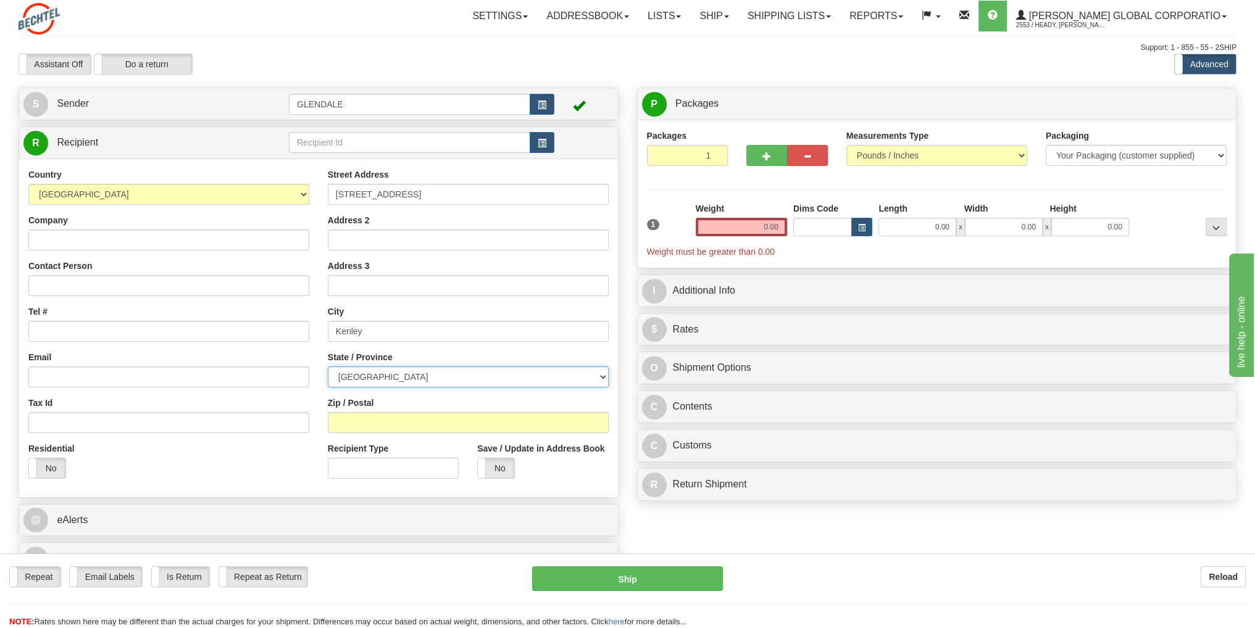
click at [601, 378] on select "Aberdeen City Aberdeenshire Angus Antrim and Newtownabbey Ards and North Down A…" at bounding box center [468, 377] width 281 height 21
select select "SRY"
click at [328, 367] on select "Aberdeen City Aberdeenshire Angus Antrim and Newtownabbey Ards and North Down A…" at bounding box center [468, 377] width 281 height 21
click at [401, 428] on input "Zip / Postal" at bounding box center [468, 422] width 281 height 21
click at [341, 433] on input "Zip / Postal" at bounding box center [468, 422] width 281 height 21
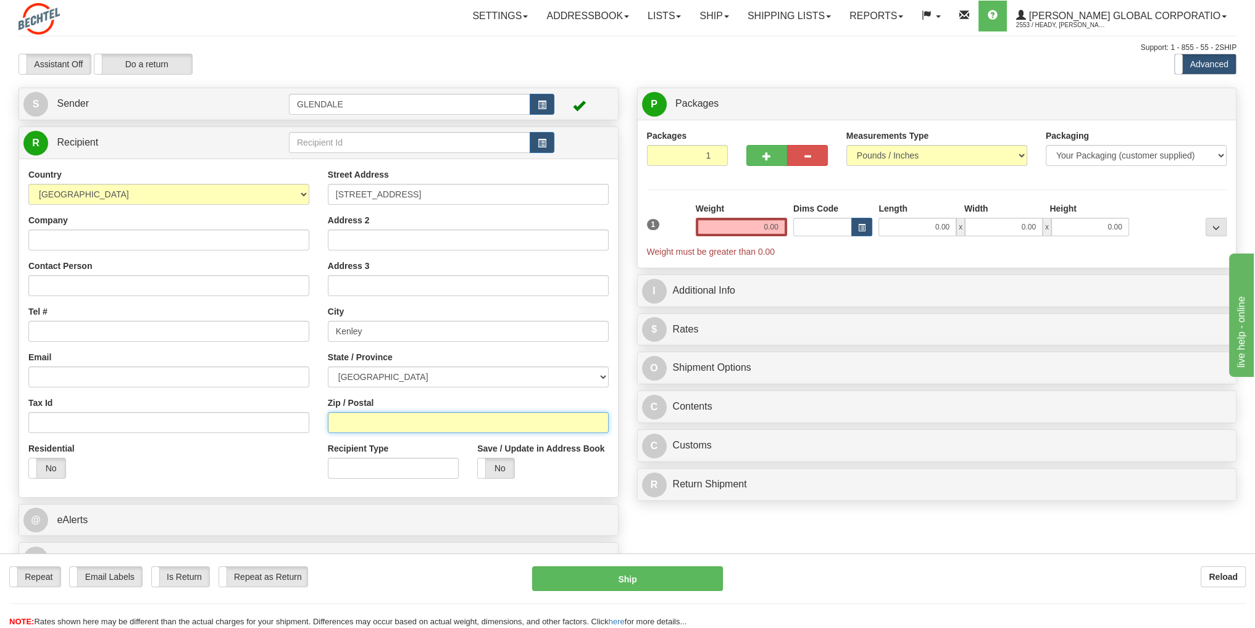
paste input "CR8 5NQ"
type input "CR8 5NQ"
click at [70, 243] on input "Company" at bounding box center [168, 240] width 281 height 21
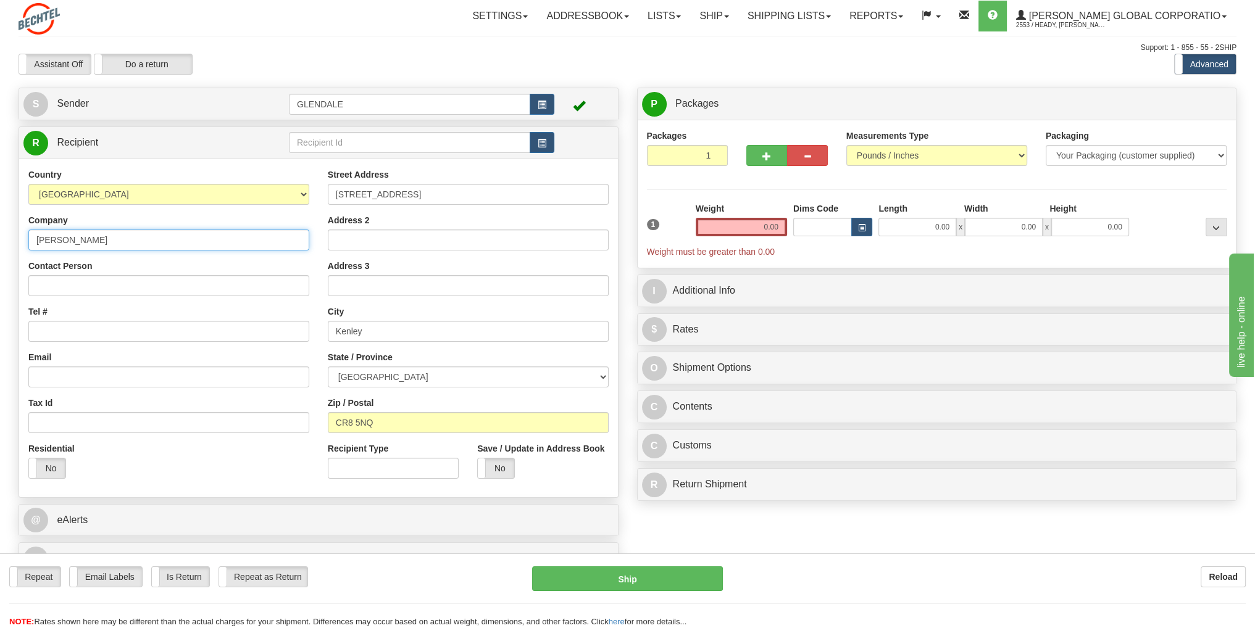
type input "Catherine Daniel"
click at [82, 285] on input "Contact Person" at bounding box center [168, 285] width 281 height 21
type input "Catherine Daniel"
click at [74, 372] on input "Email" at bounding box center [168, 377] width 281 height 21
paste input "CATMARDAN@HOTMAIL.COM"
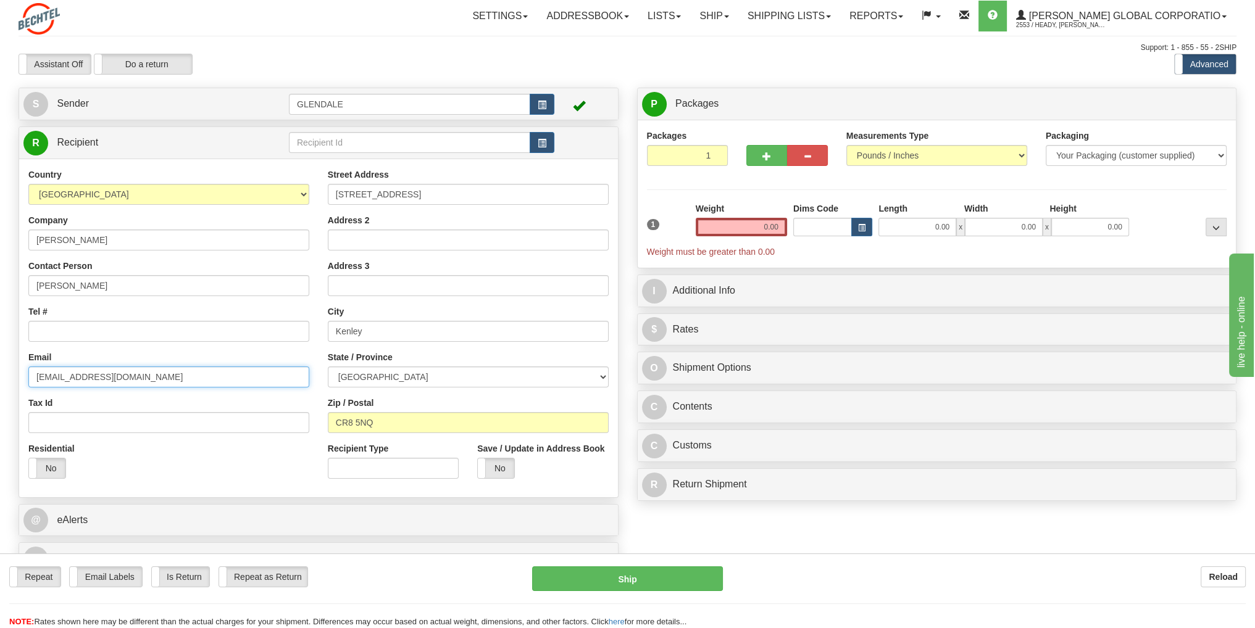
type input "CATMARDAN@HOTMAIL.COM"
click at [74, 334] on input "Tel #" at bounding box center [168, 331] width 281 height 21
click at [50, 322] on input "Tel #" at bounding box center [168, 331] width 281 height 21
type input "44.776.129.9614"
click at [54, 473] on label "No" at bounding box center [47, 469] width 36 height 20
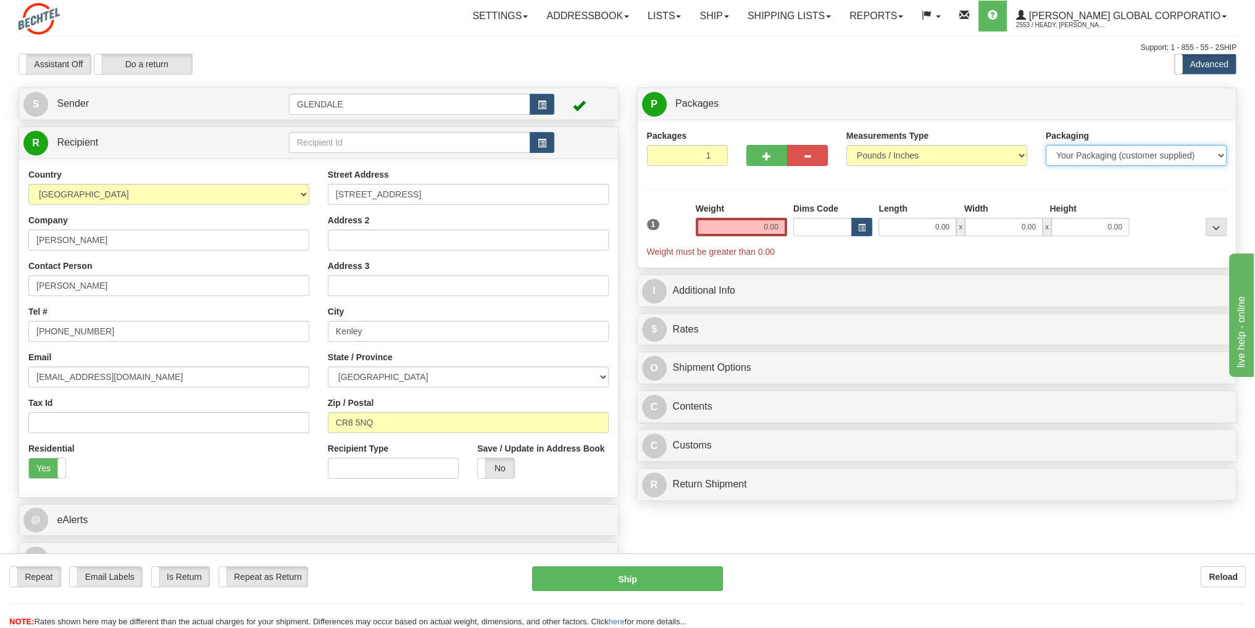
click at [1171, 157] on select "Your Packaging (customer supplied) Envelope (carrier supplied) Pack (carrier su…" at bounding box center [1136, 155] width 181 height 21
select select "2"
click at [1046, 145] on select "Your Packaging (customer supplied) Envelope (carrier supplied) Pack (carrier su…" at bounding box center [1136, 155] width 181 height 21
click at [771, 228] on input "0.00" at bounding box center [741, 227] width 91 height 19
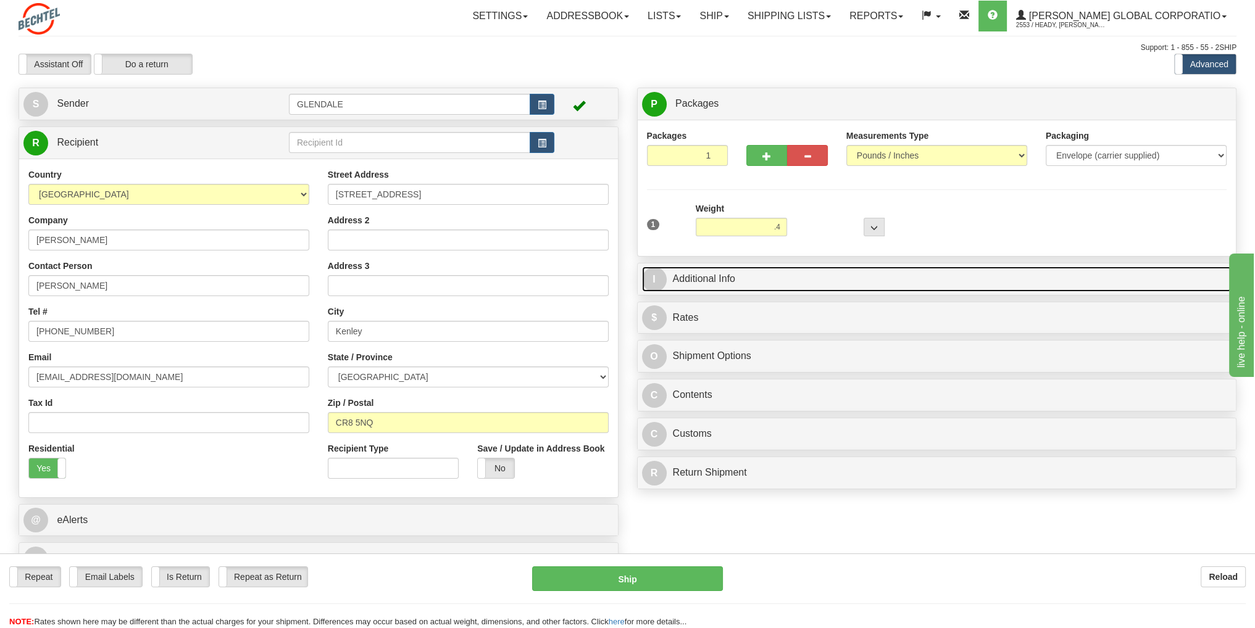
type input "0.40"
click at [718, 276] on link "I Additional Info" at bounding box center [937, 279] width 590 height 25
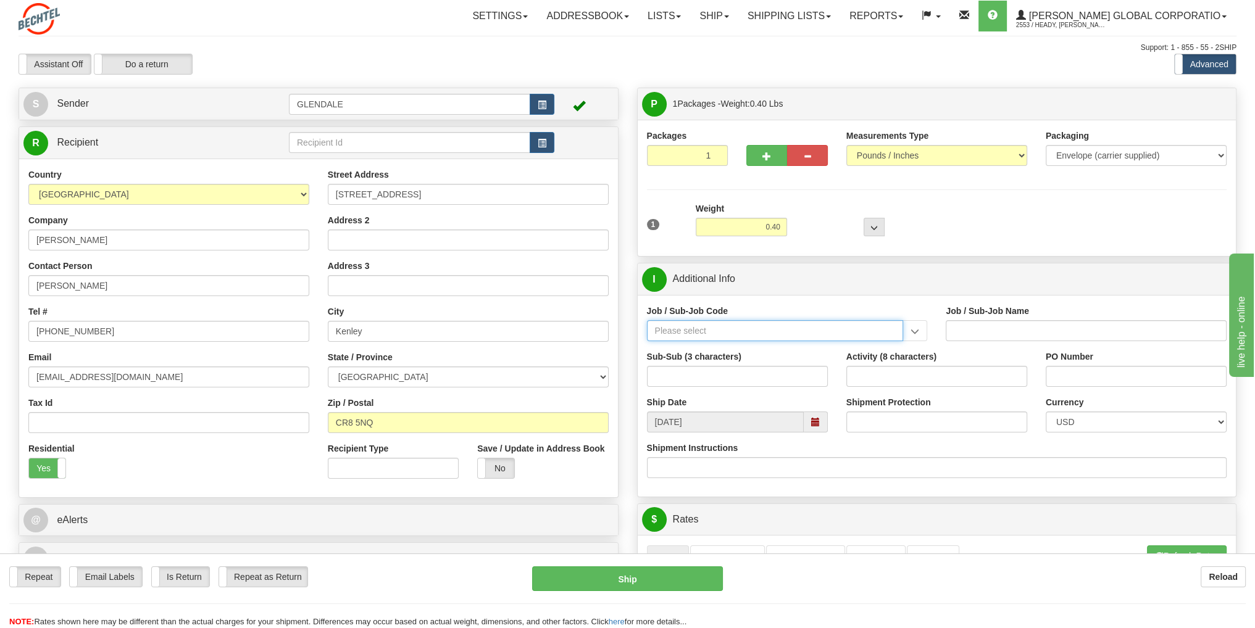
click at [857, 332] on input "Job / Sub-Job Code" at bounding box center [775, 330] width 257 height 21
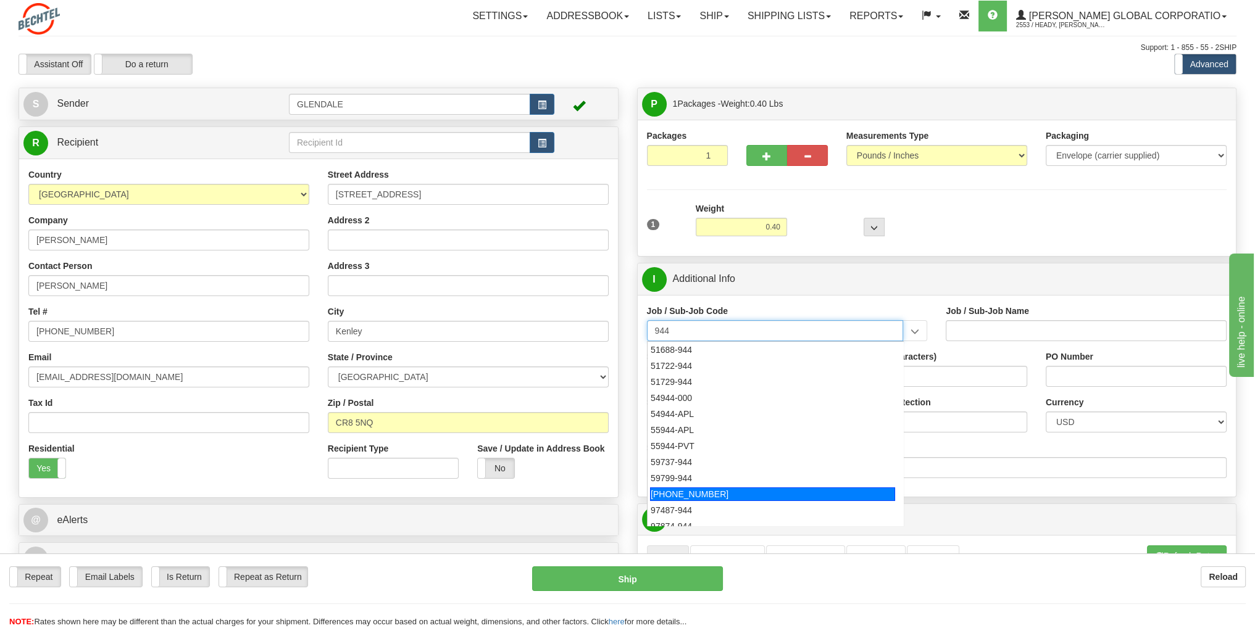
click at [728, 494] on div "[PHONE_NUMBER]" at bounding box center [772, 495] width 245 height 14
type input "[PHONE_NUMBER]"
type input "Service Awards"
type input "[PHONE_NUMBER]"
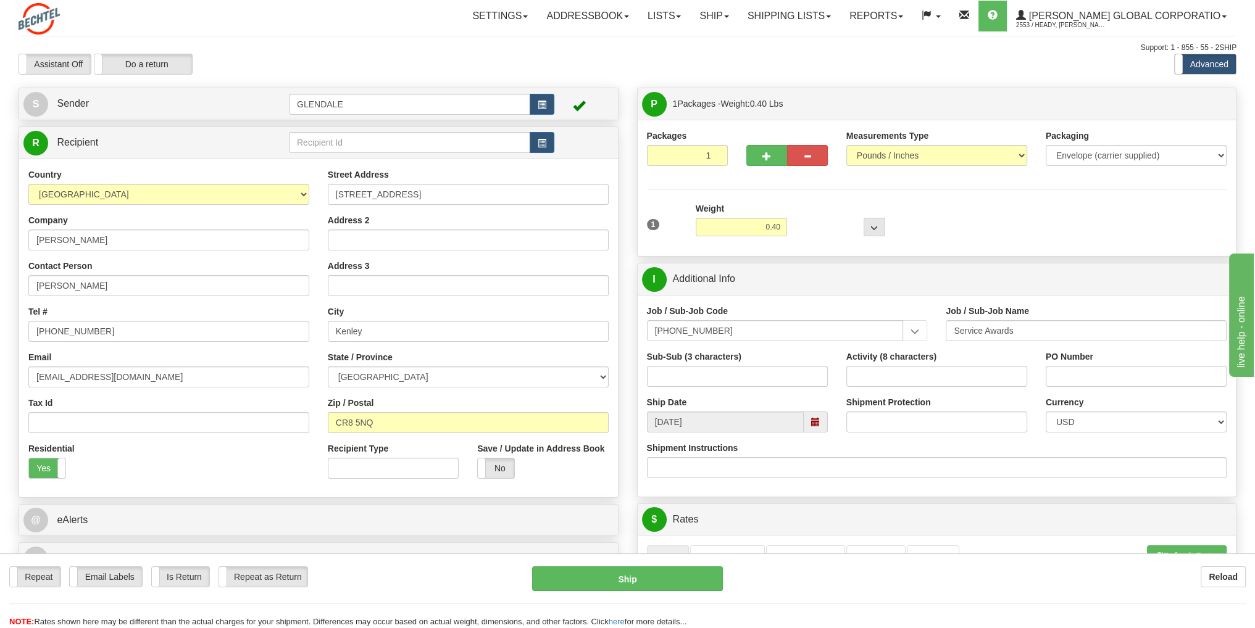
click at [818, 423] on span at bounding box center [815, 422] width 9 height 9
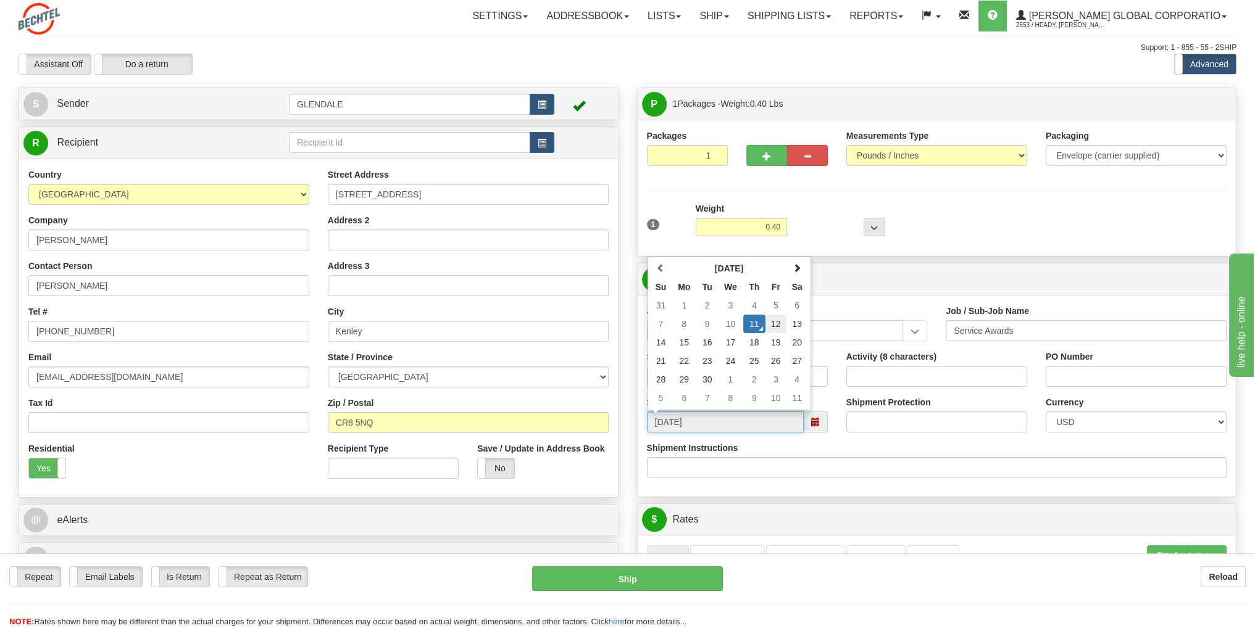
click at [777, 327] on td "12" at bounding box center [775, 324] width 21 height 19
type input "[DATE]"
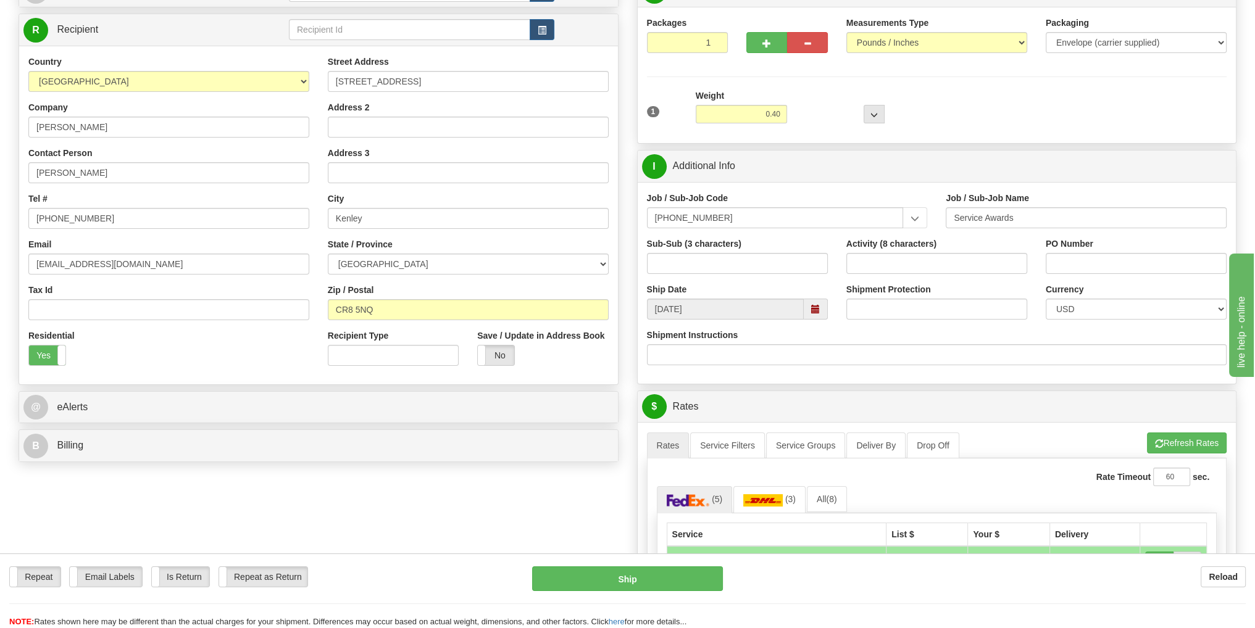
scroll to position [123, 0]
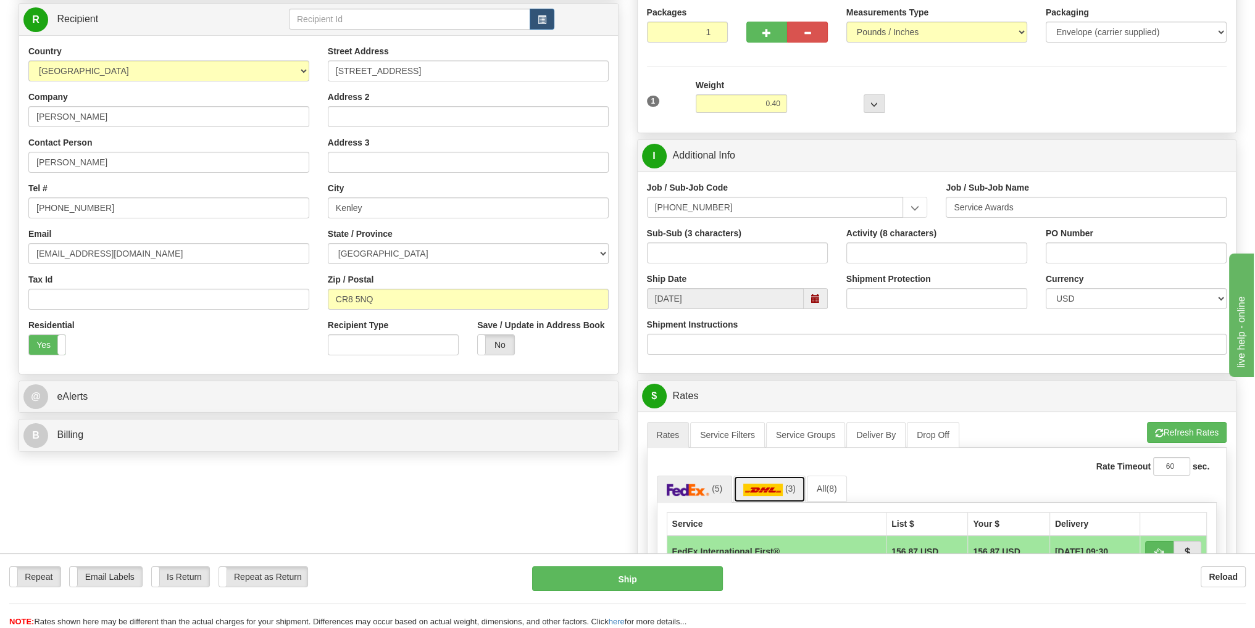
click at [776, 490] on img at bounding box center [763, 490] width 40 height 12
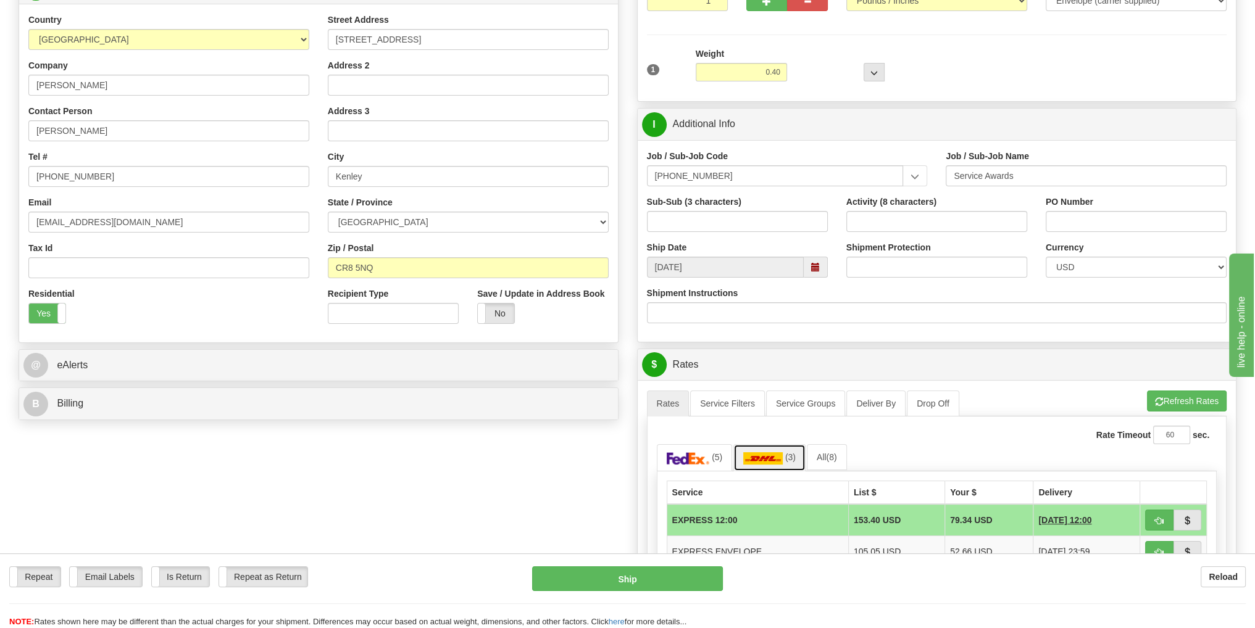
scroll to position [185, 0]
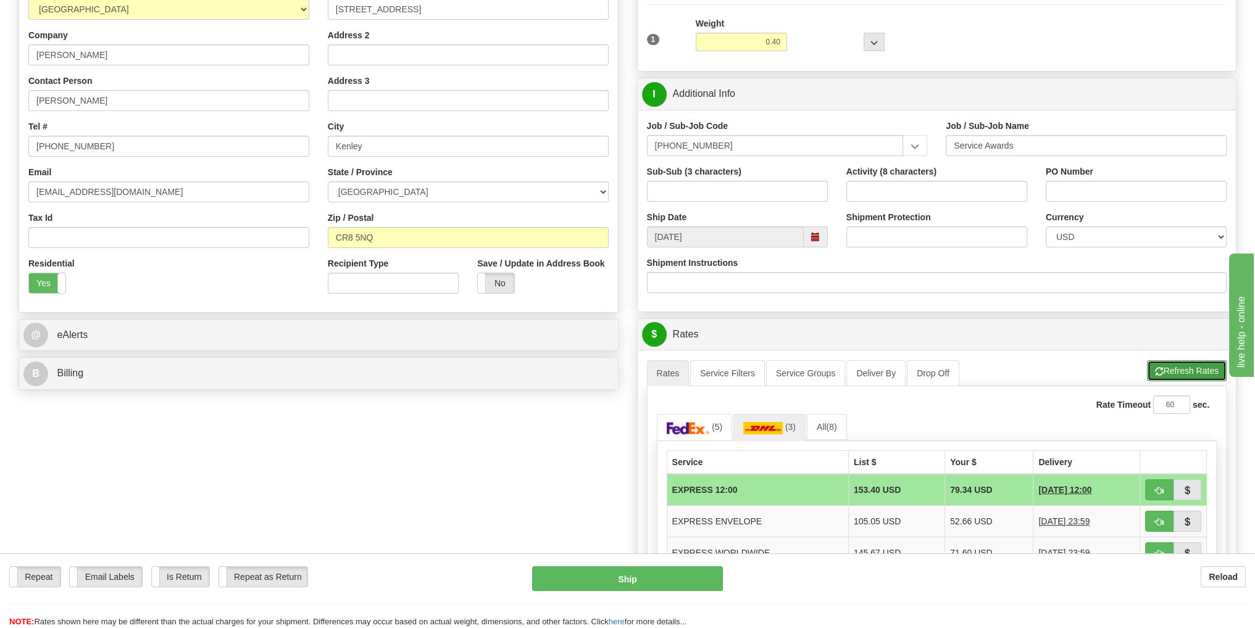
click at [1170, 372] on button "Refresh Rates" at bounding box center [1187, 370] width 80 height 21
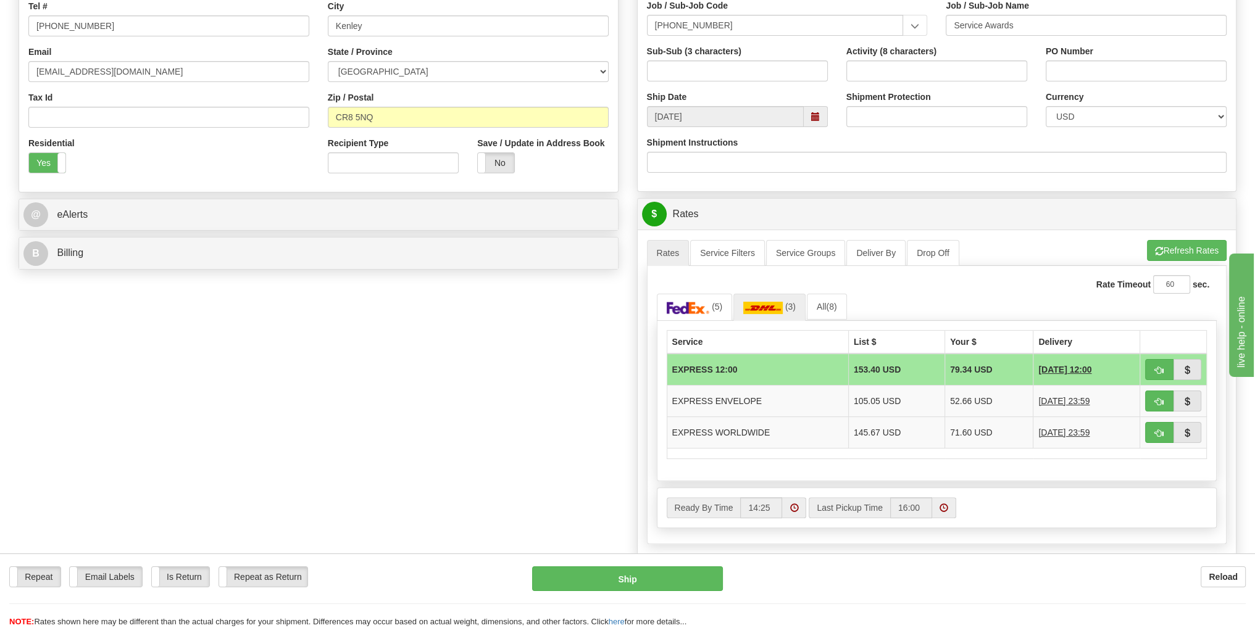
scroll to position [309, 0]
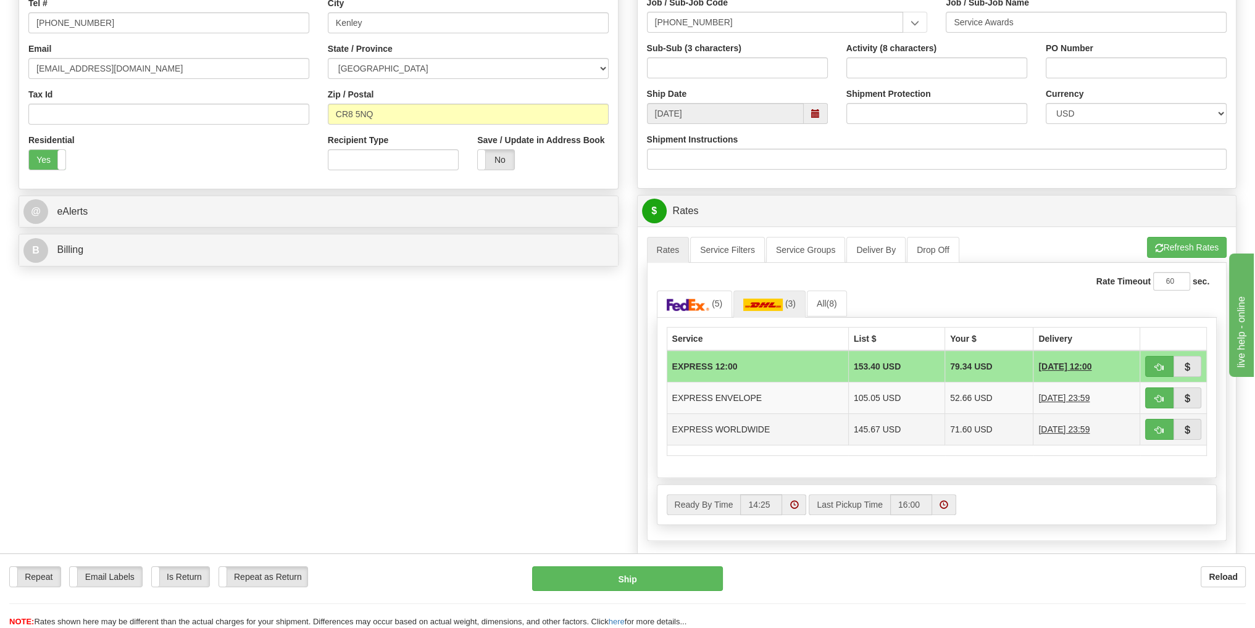
click at [732, 428] on td "EXPRESS WORLDWIDE" at bounding box center [757, 429] width 181 height 31
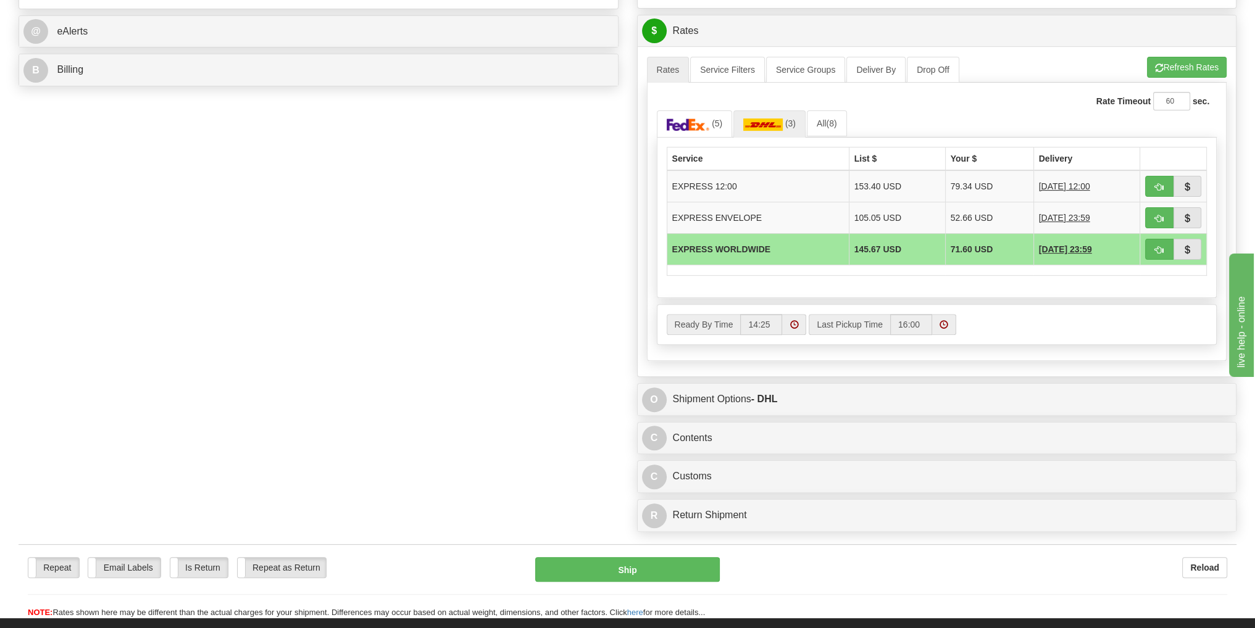
scroll to position [494, 0]
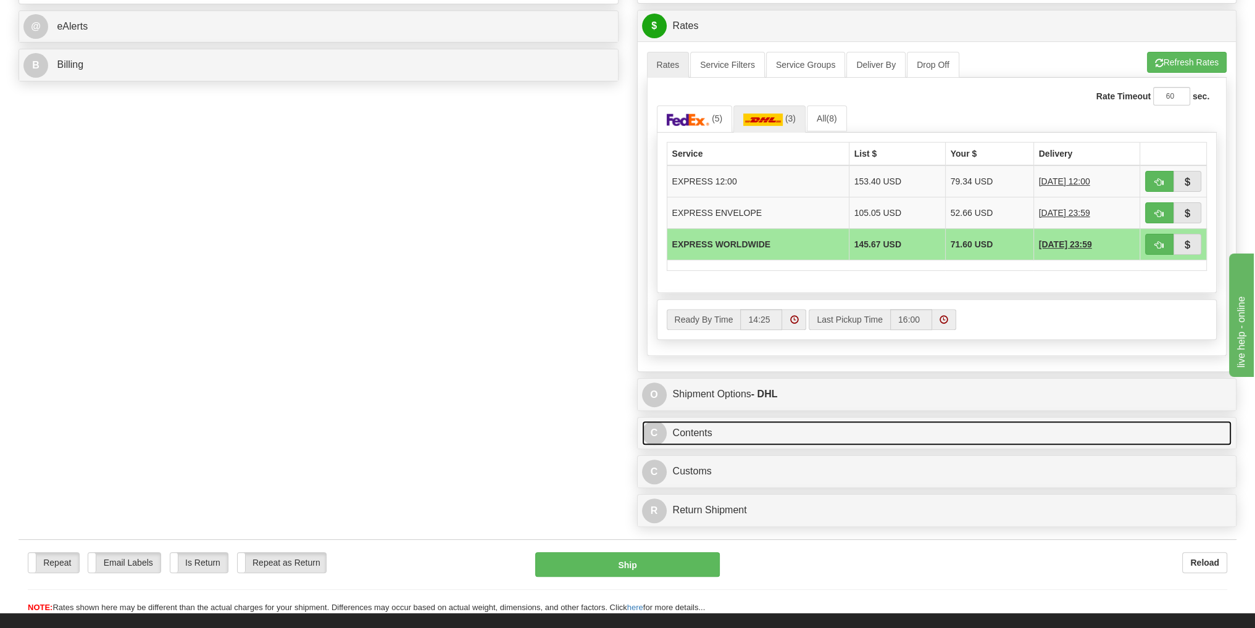
click at [704, 432] on link "C Contents" at bounding box center [937, 433] width 590 height 25
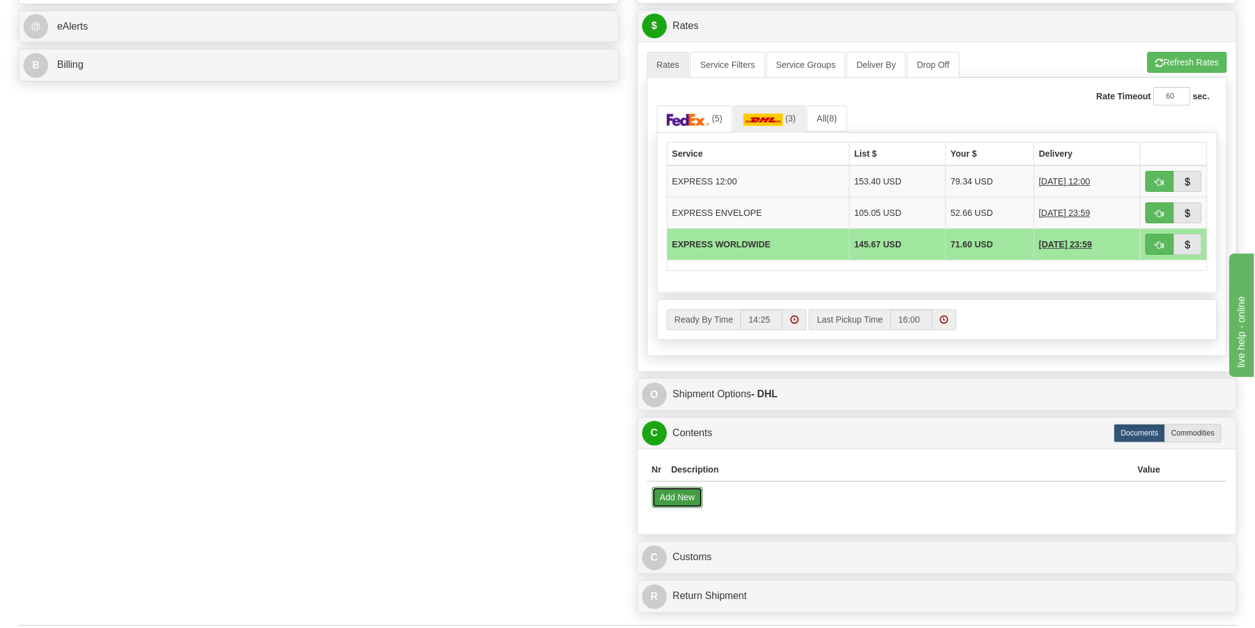
click at [694, 493] on button "Add New" at bounding box center [677, 497] width 51 height 21
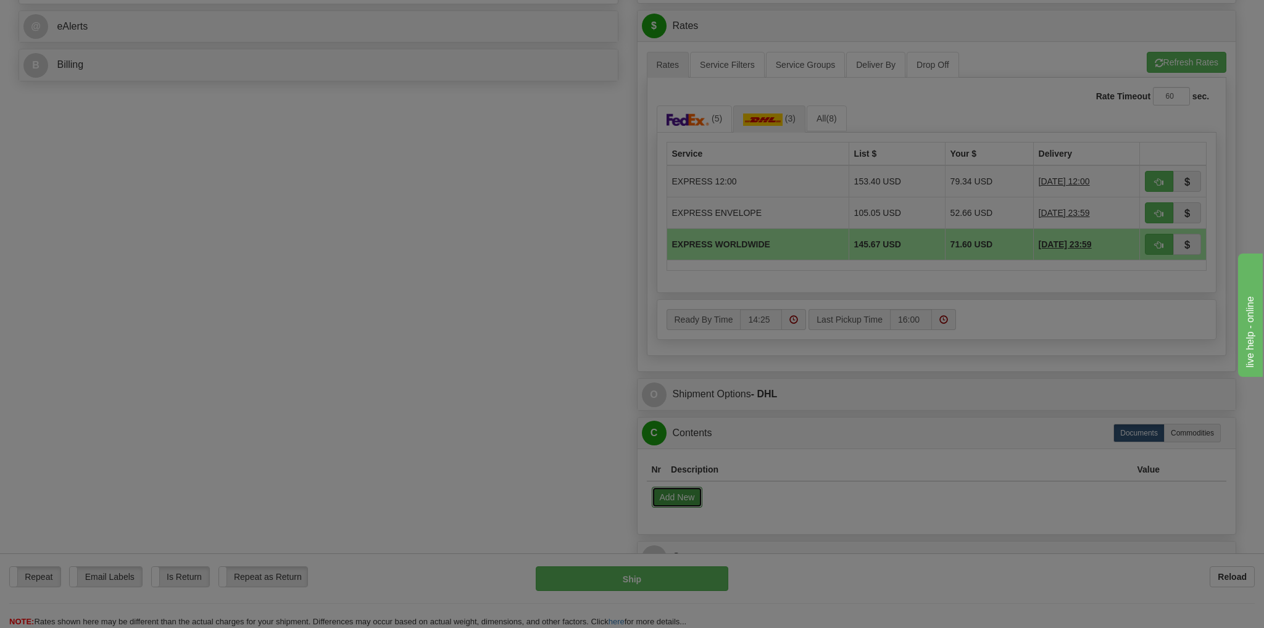
select select "US"
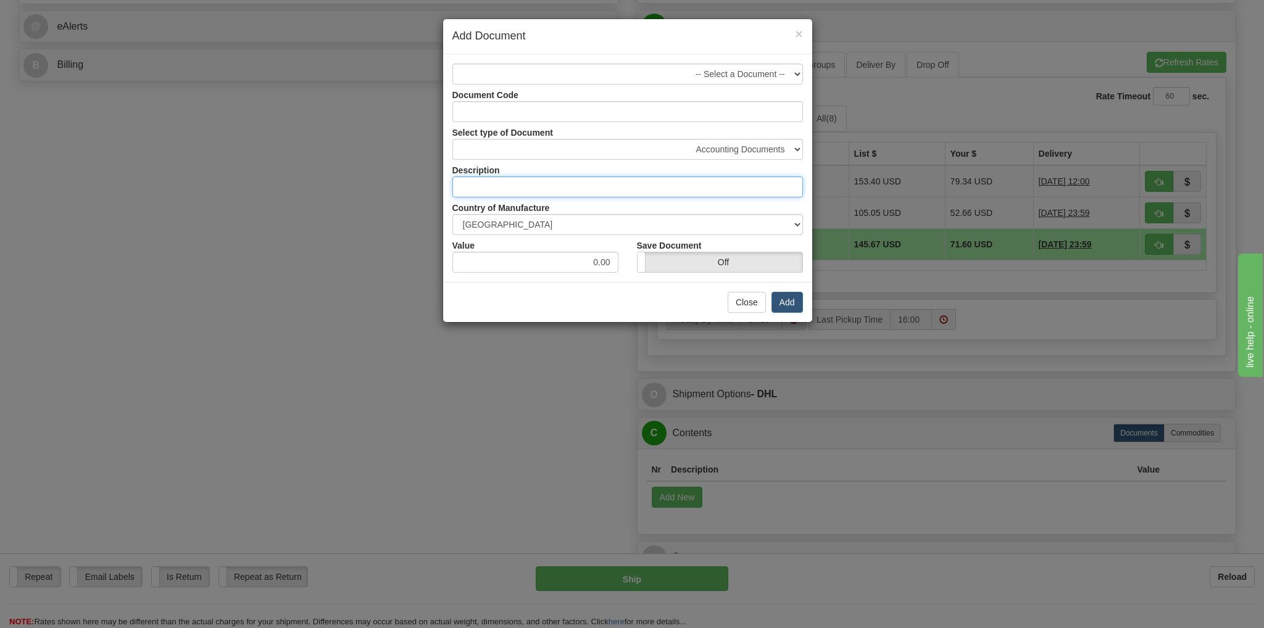
click at [485, 190] on input "text" at bounding box center [627, 187] width 351 height 21
type input "Letters and Cards"
click at [788, 306] on button "Add" at bounding box center [787, 302] width 31 height 21
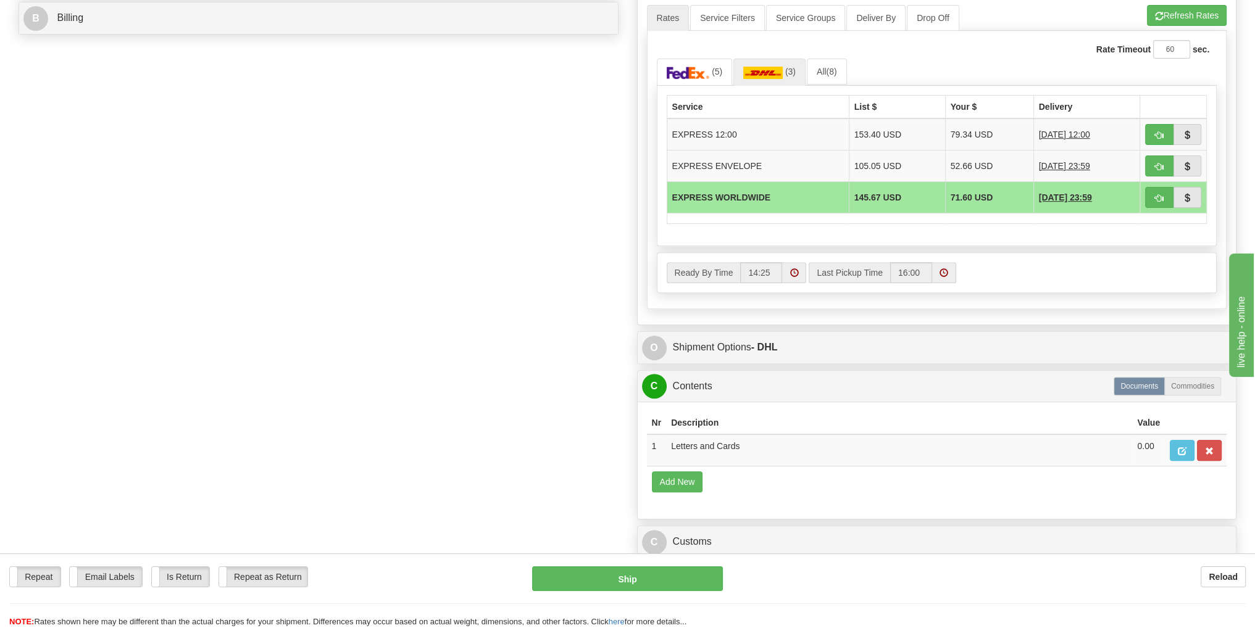
scroll to position [617, 0]
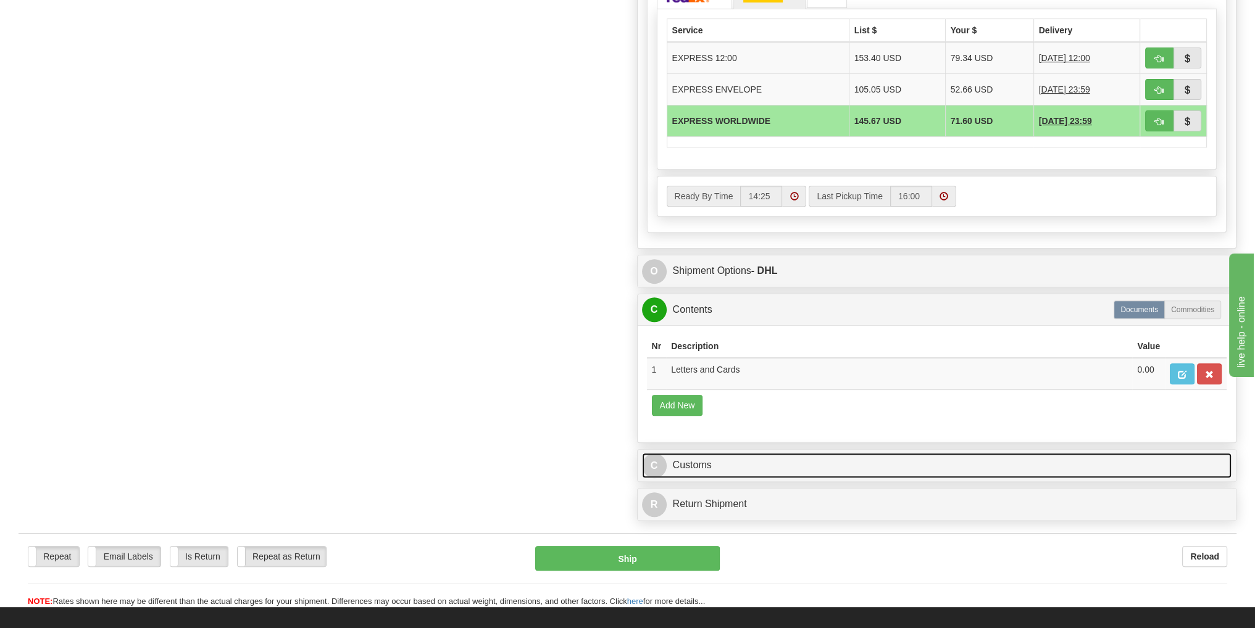
click at [698, 462] on link "C Customs" at bounding box center [937, 465] width 590 height 25
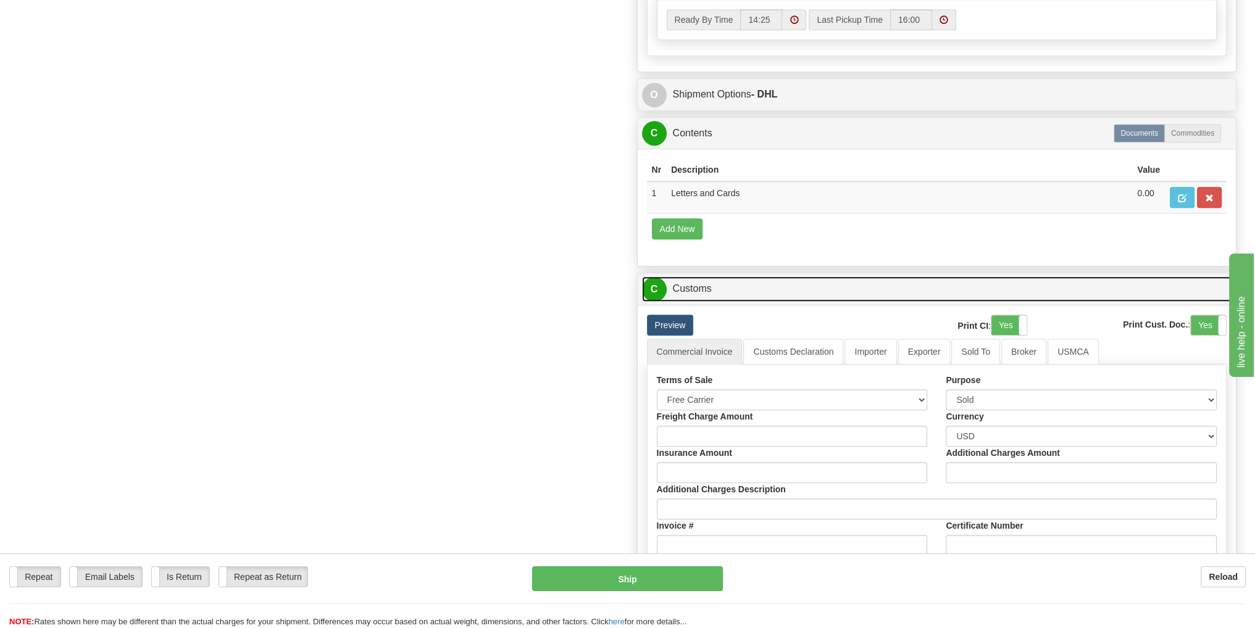
scroll to position [864, 0]
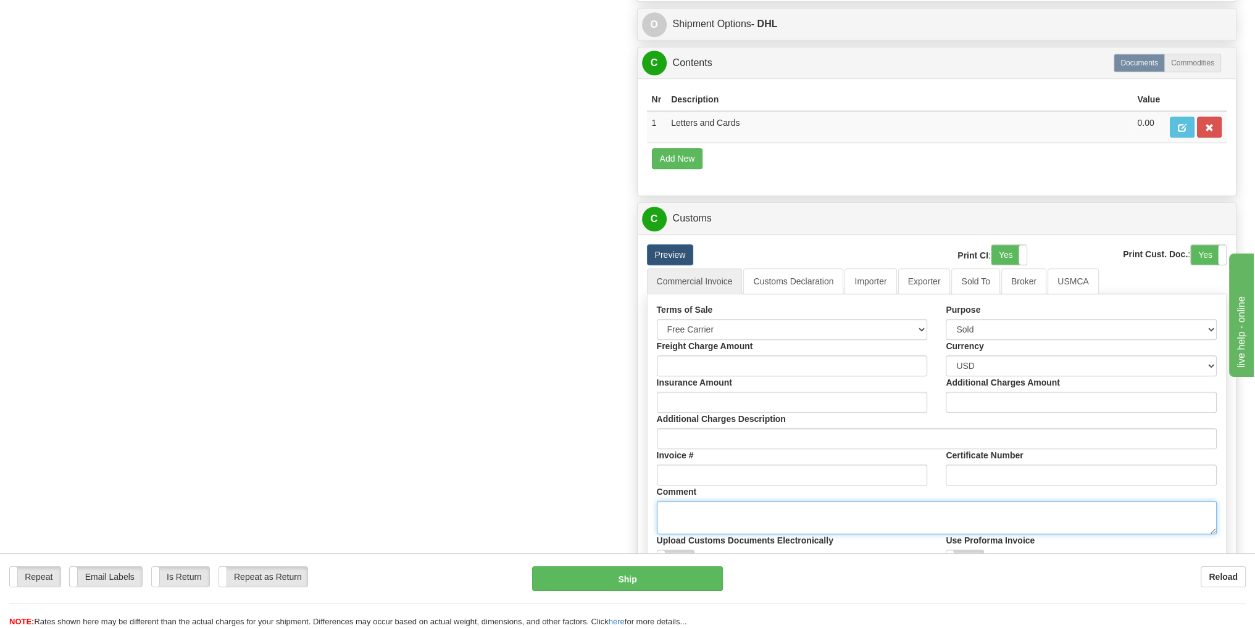
click at [714, 512] on textarea "Comment" at bounding box center [937, 517] width 560 height 33
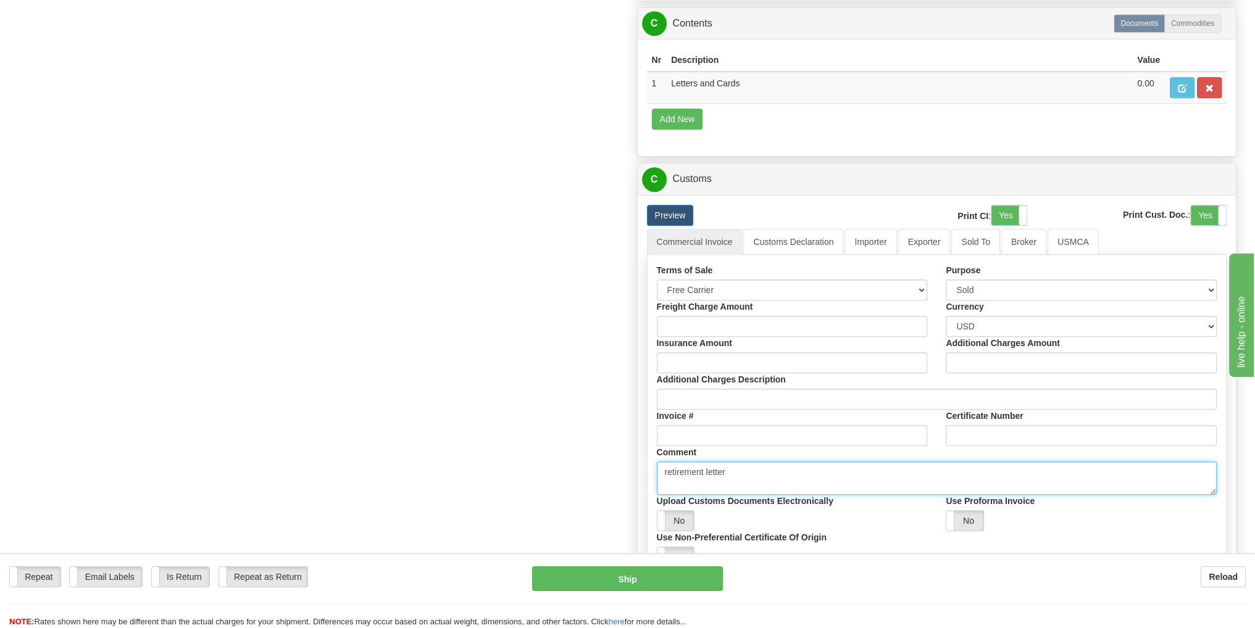
scroll to position [926, 0]
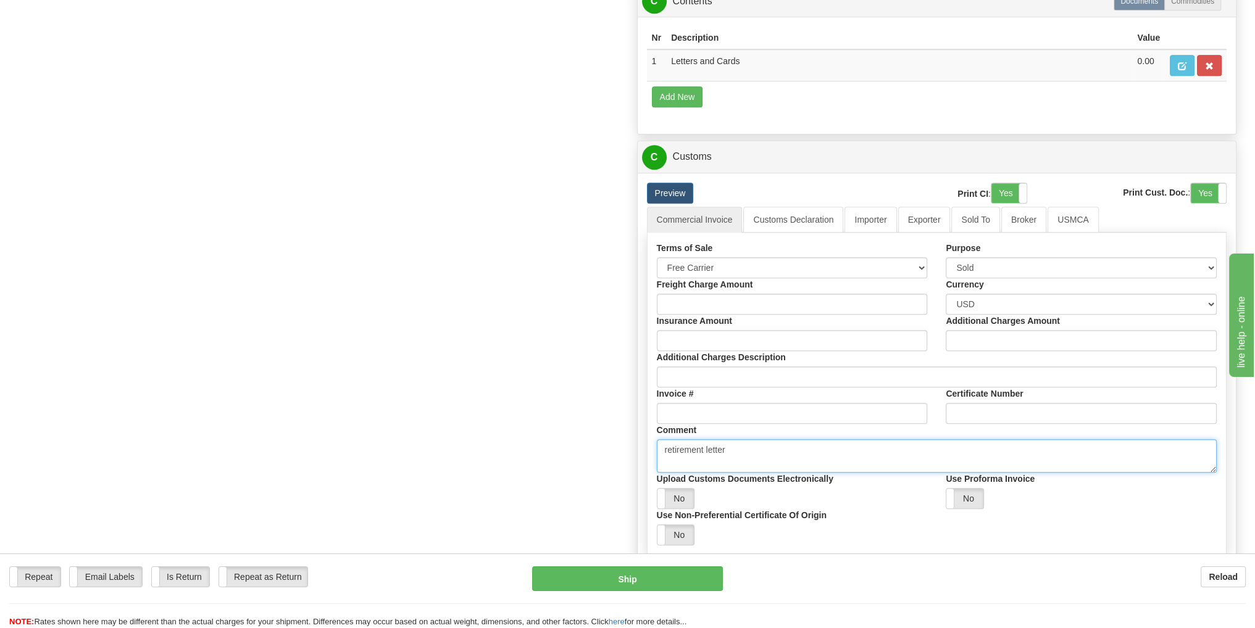
type textarea "retirement letter"
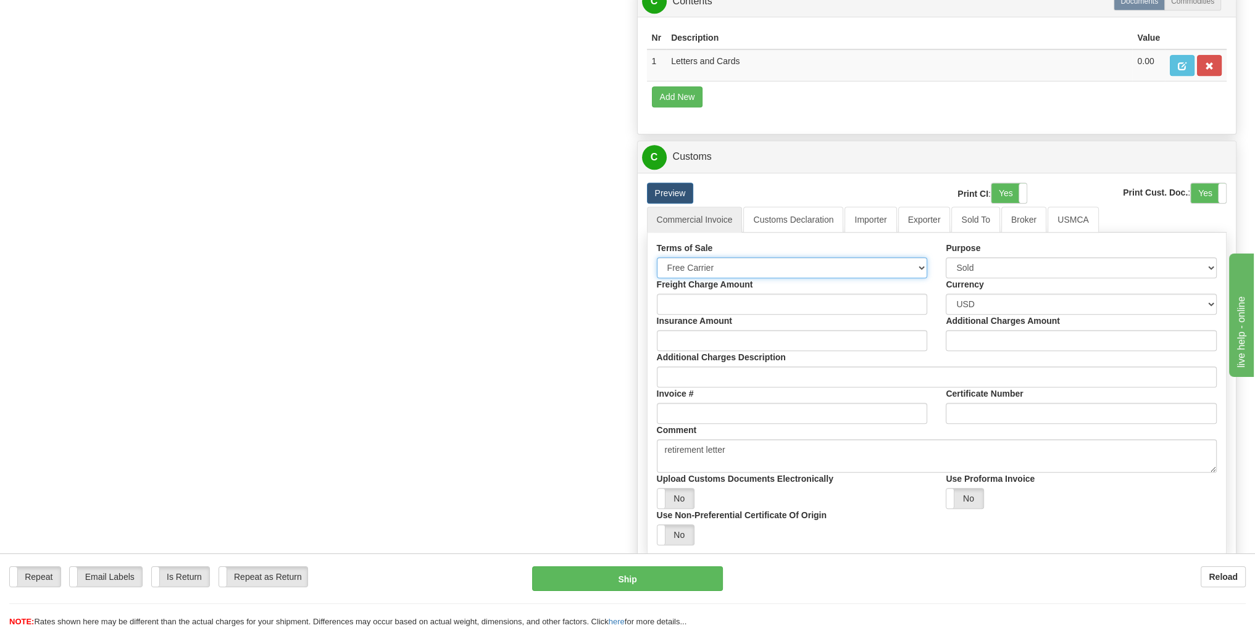
click at [922, 265] on select "Free Carrier Free On Board Ex Works Delivered Duty Unpaid Delivered Duty Paid C…" at bounding box center [792, 267] width 271 height 21
select select "6"
click at [657, 257] on select "Free Carrier Free On Board Ex Works Delivered Duty Unpaid Delivered Duty Paid C…" at bounding box center [792, 267] width 271 height 21
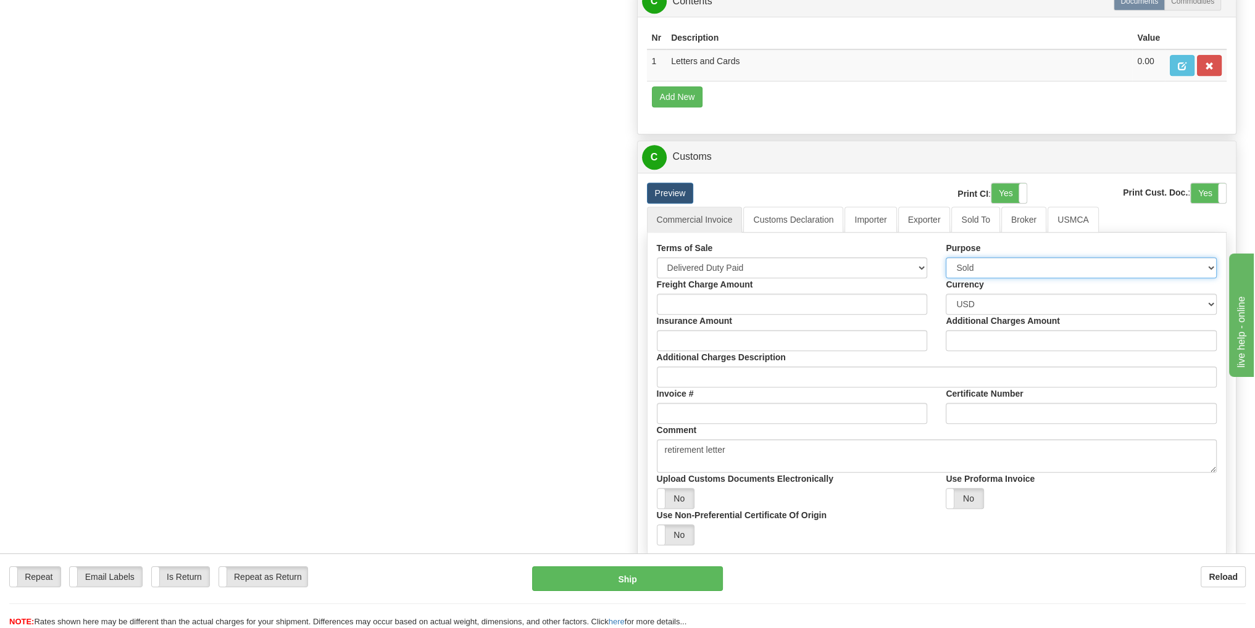
click at [1051, 263] on select "Sold Not Sold Gift Sample Repair and Return Personal Effects Merchandise Danger…" at bounding box center [1081, 267] width 271 height 21
select select "3"
click at [946, 257] on select "Sold Not Sold Gift Sample Repair and Return Personal Effects Merchandise Danger…" at bounding box center [1081, 267] width 271 height 21
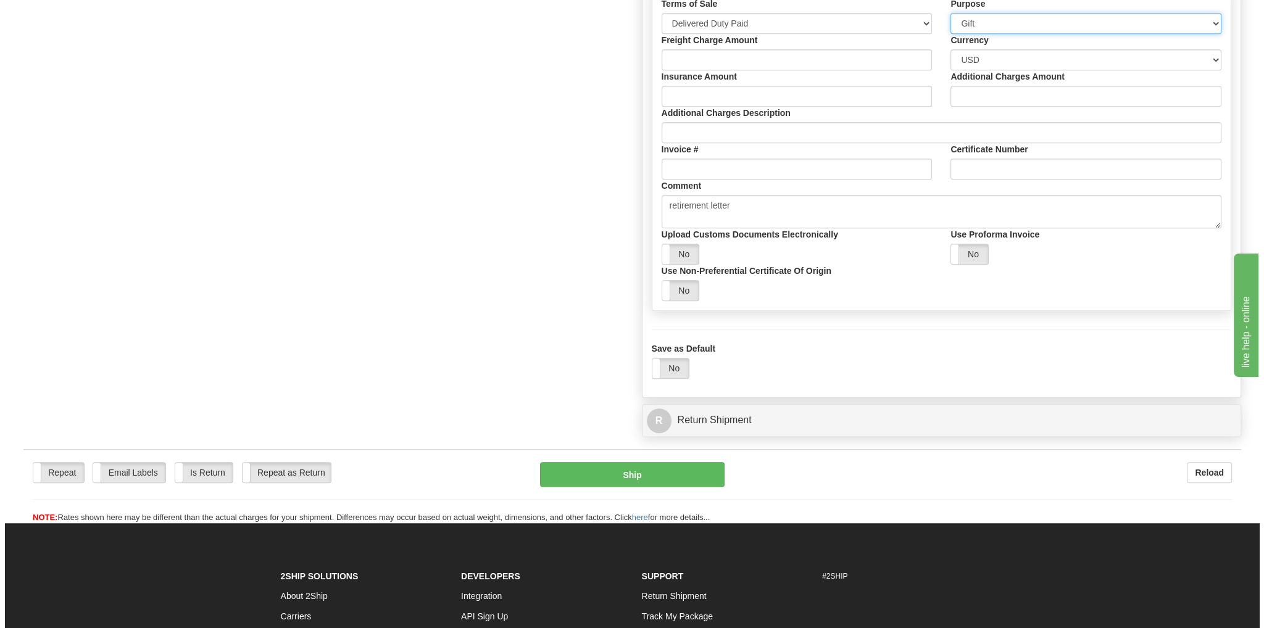
scroll to position [1173, 0]
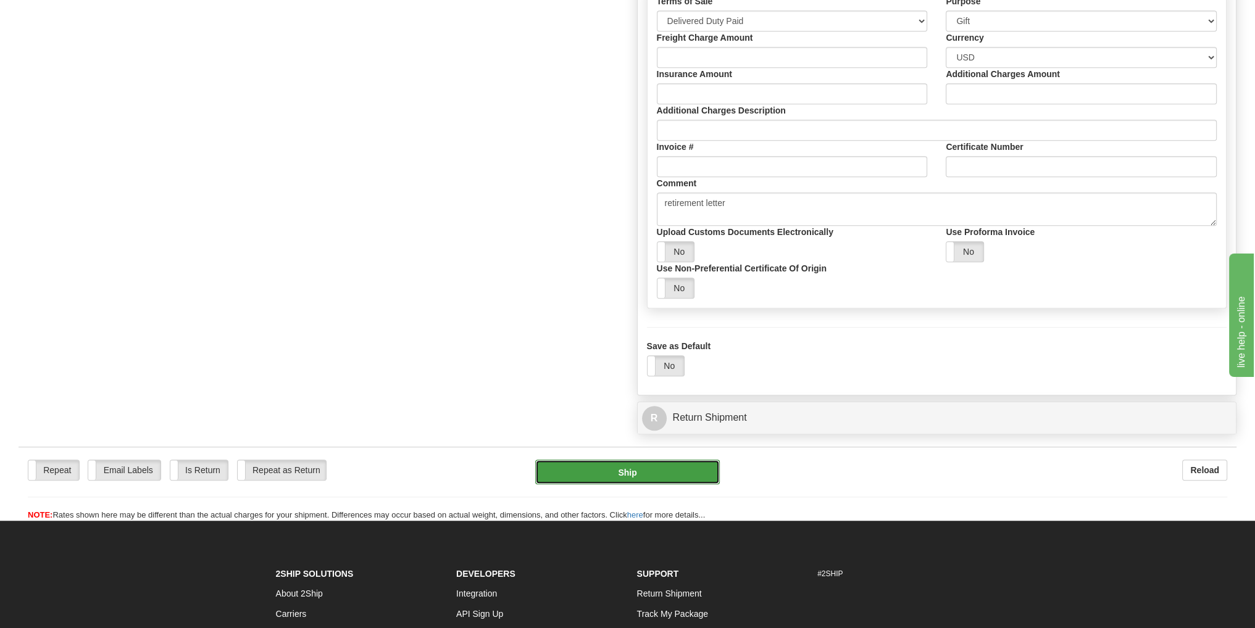
click at [670, 470] on button "Ship" at bounding box center [627, 472] width 185 height 25
type input "D"
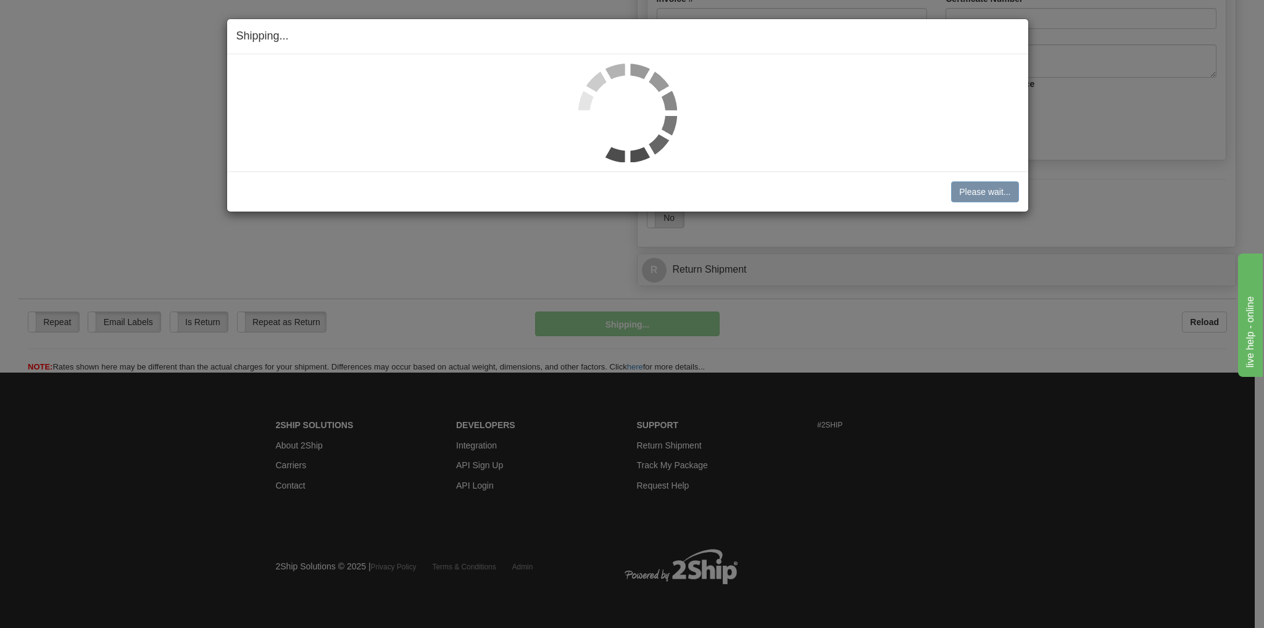
scroll to position [846, 0]
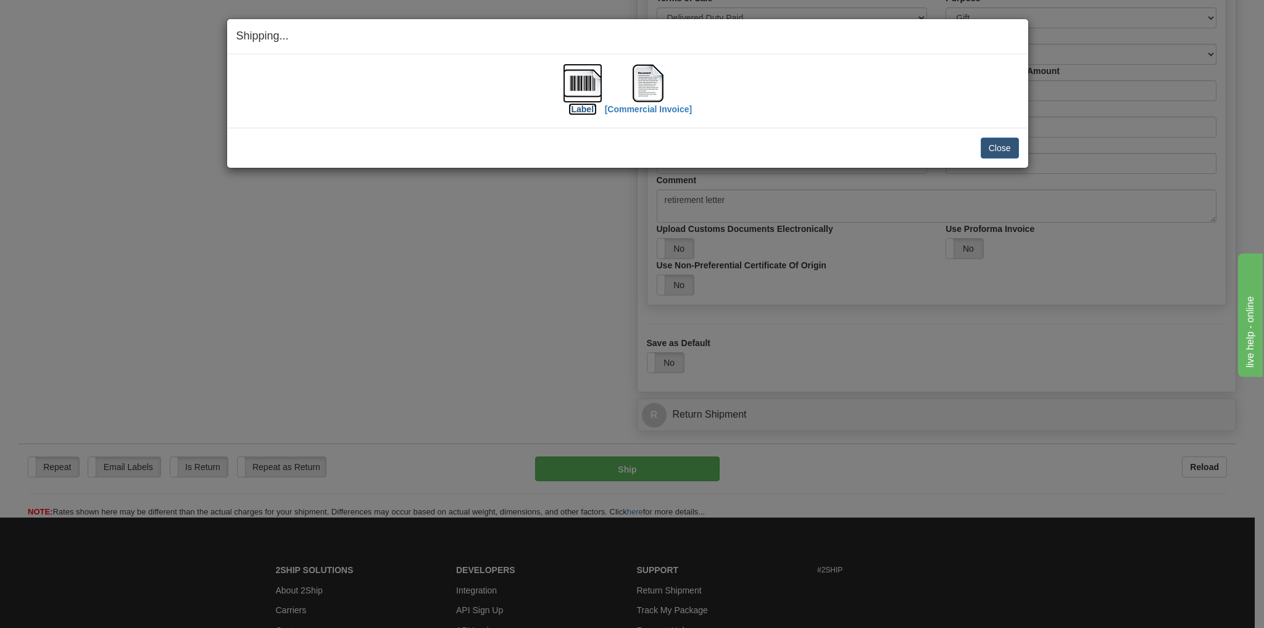
click at [583, 94] on img at bounding box center [583, 84] width 40 height 40
click at [644, 89] on img at bounding box center [648, 84] width 40 height 40
